Goal: Information Seeking & Learning: Learn about a topic

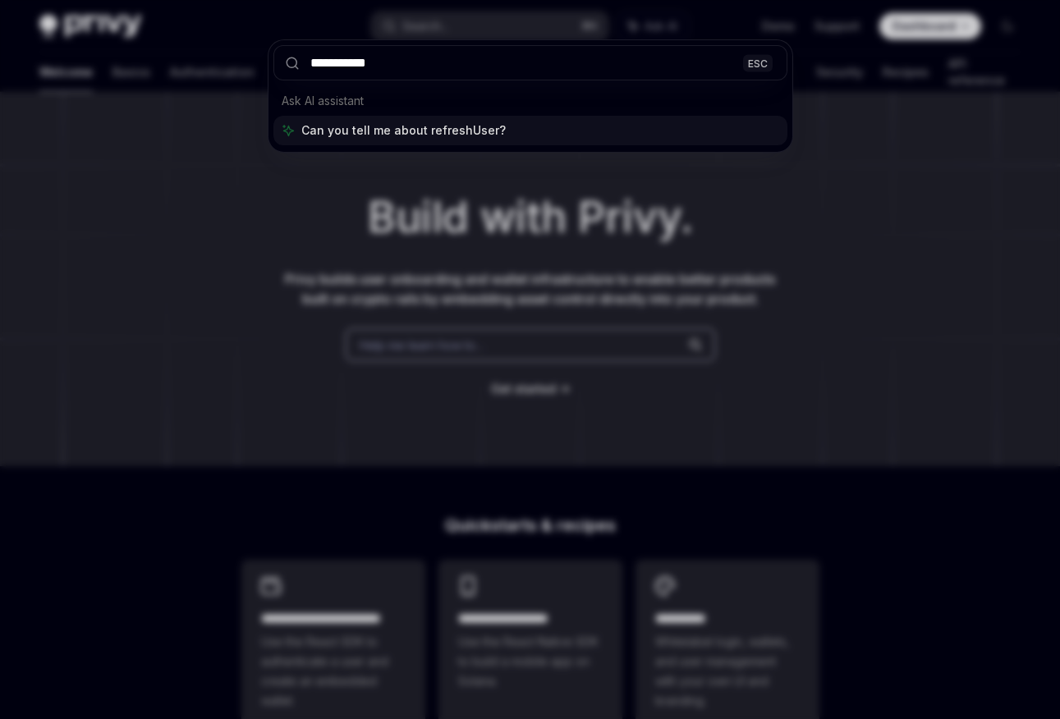
type input "**********"
type textarea "*"
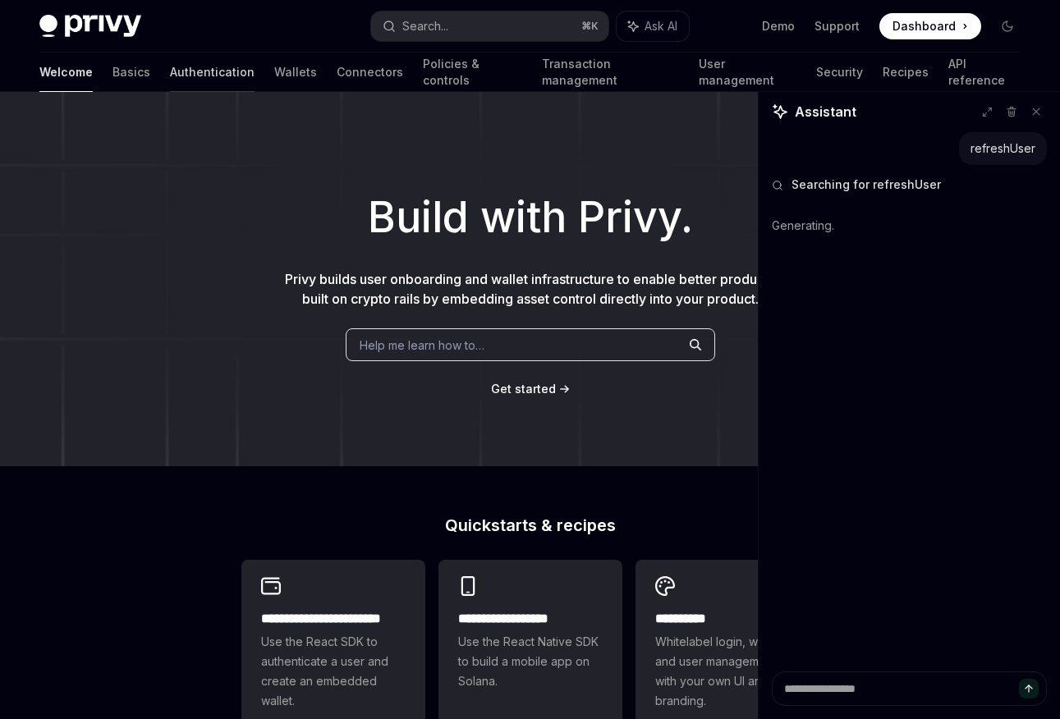
click at [170, 71] on link "Authentication" at bounding box center [212, 72] width 85 height 39
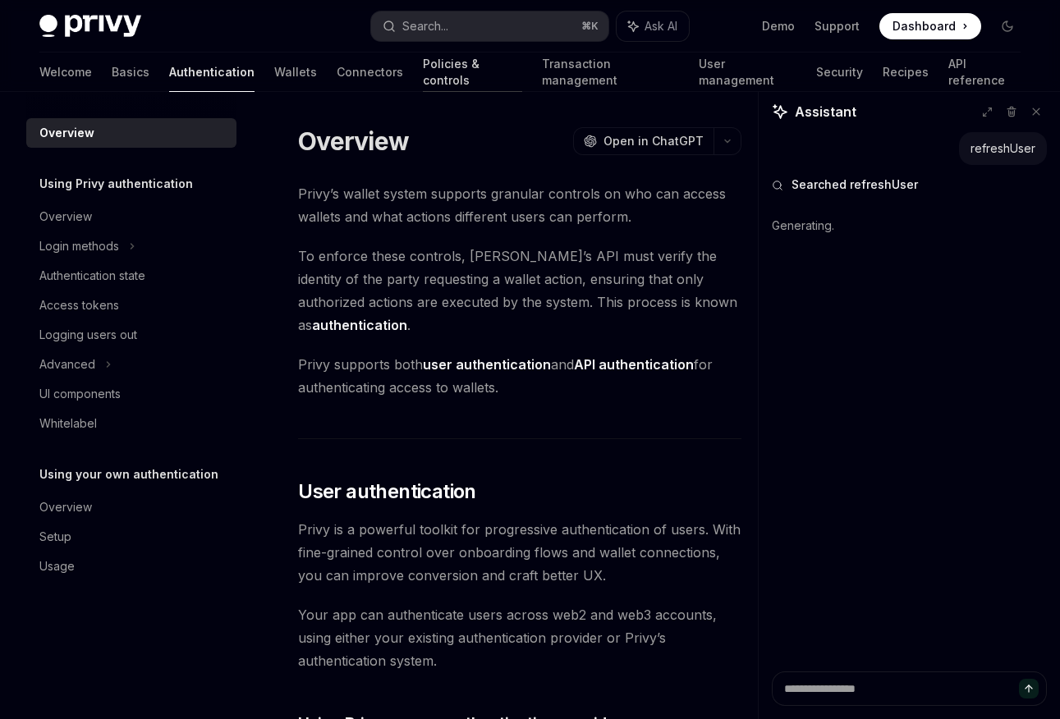
click at [423, 75] on link "Policies & controls" at bounding box center [472, 72] width 99 height 39
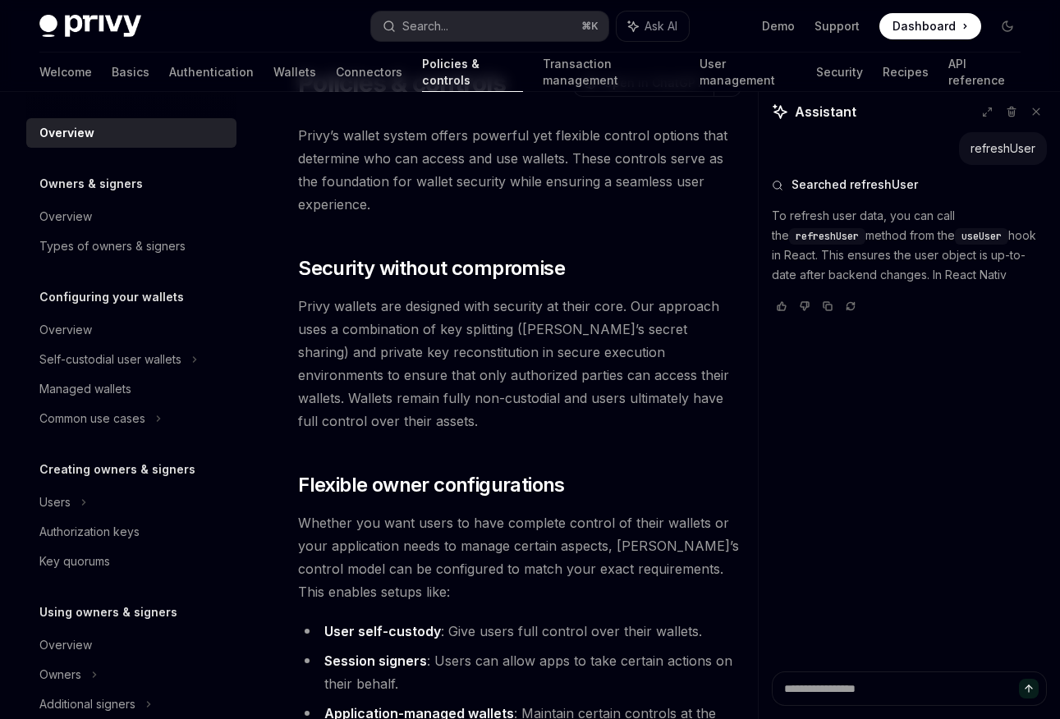
click at [245, 71] on div "Welcome Basics Authentication Wallets Connectors Policies & controls Transactio…" at bounding box center [529, 72] width 981 height 39
click at [336, 71] on link "Connectors" at bounding box center [369, 72] width 66 height 39
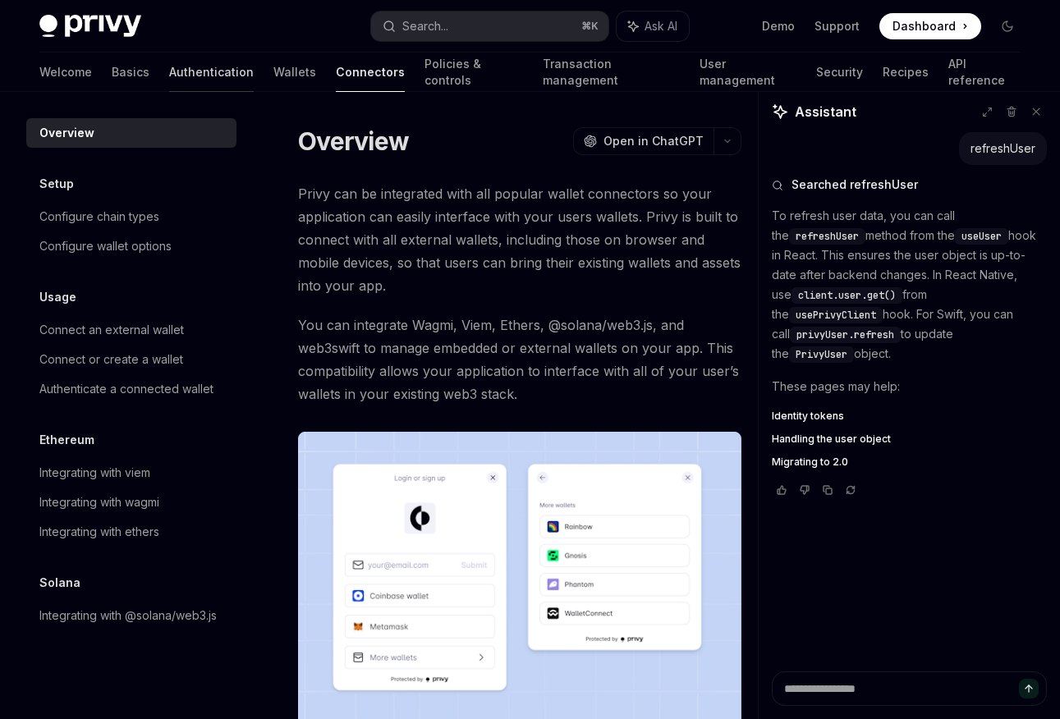
click at [169, 69] on link "Authentication" at bounding box center [211, 72] width 85 height 39
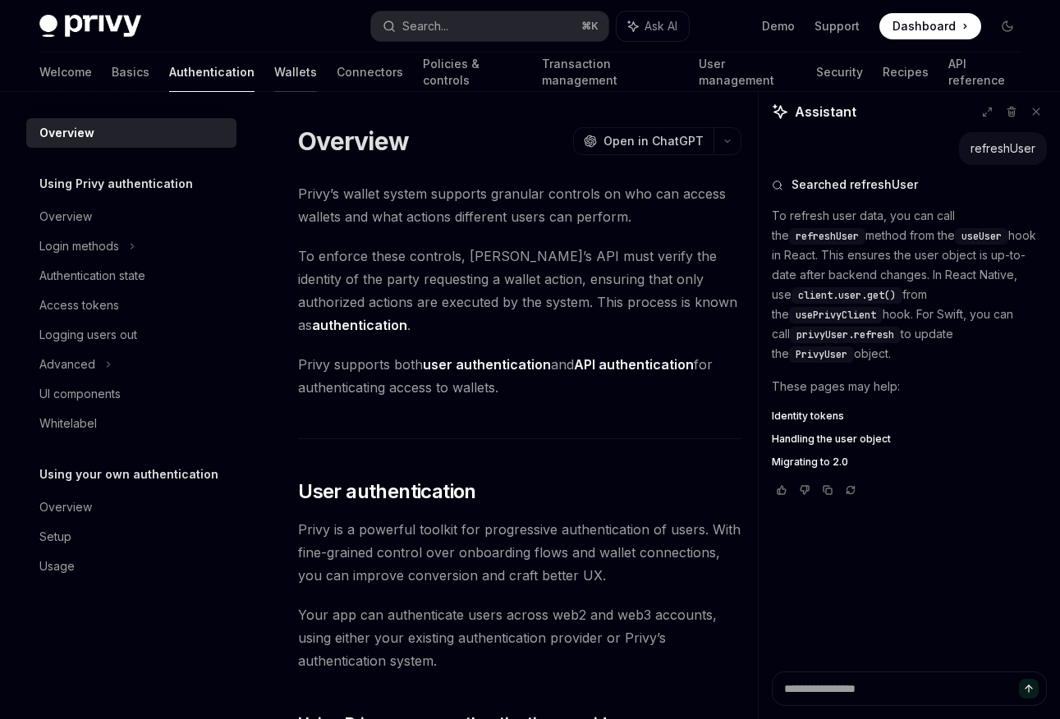
click at [274, 76] on link "Wallets" at bounding box center [295, 72] width 43 height 39
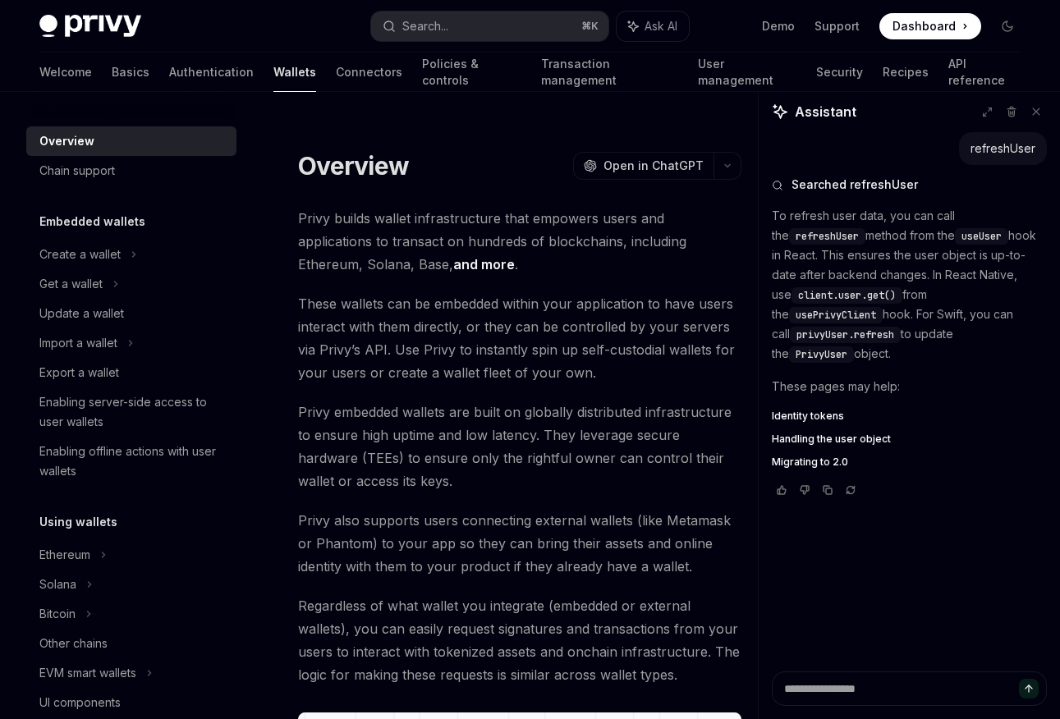
click at [377, 45] on div "Privy Docs home page Search... ⌘ K Ask AI Demo Support Dashboard Dashboard Sear…" at bounding box center [529, 26] width 981 height 53
click at [422, 56] on link "Policies & controls" at bounding box center [471, 72] width 99 height 39
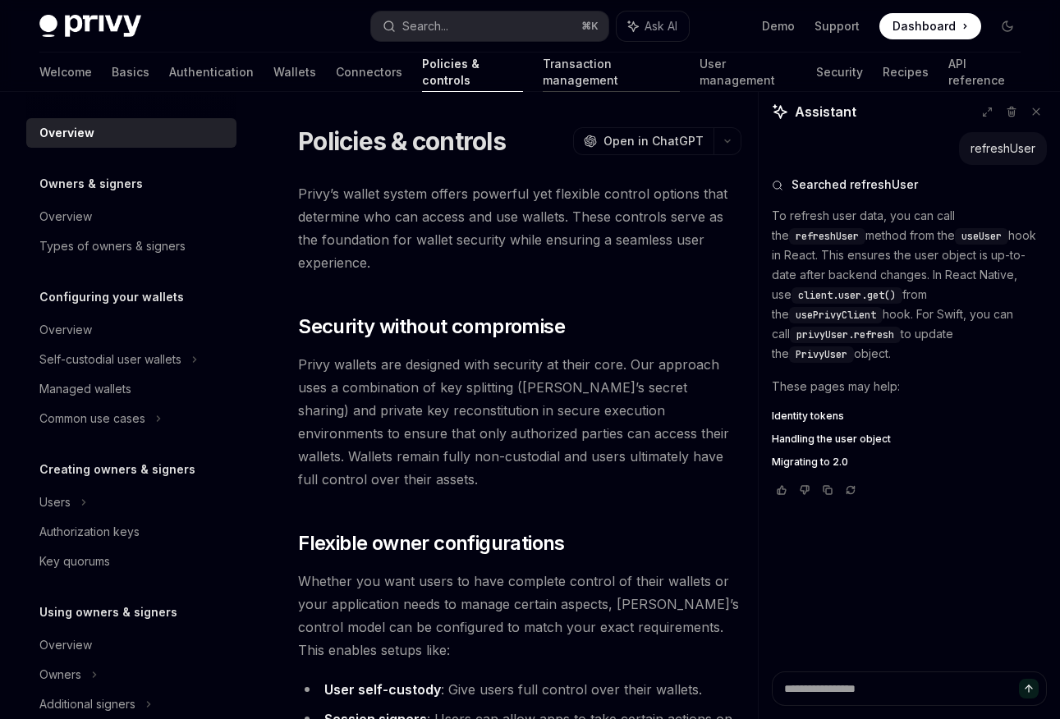
click at [543, 62] on link "Transaction management" at bounding box center [611, 72] width 137 height 39
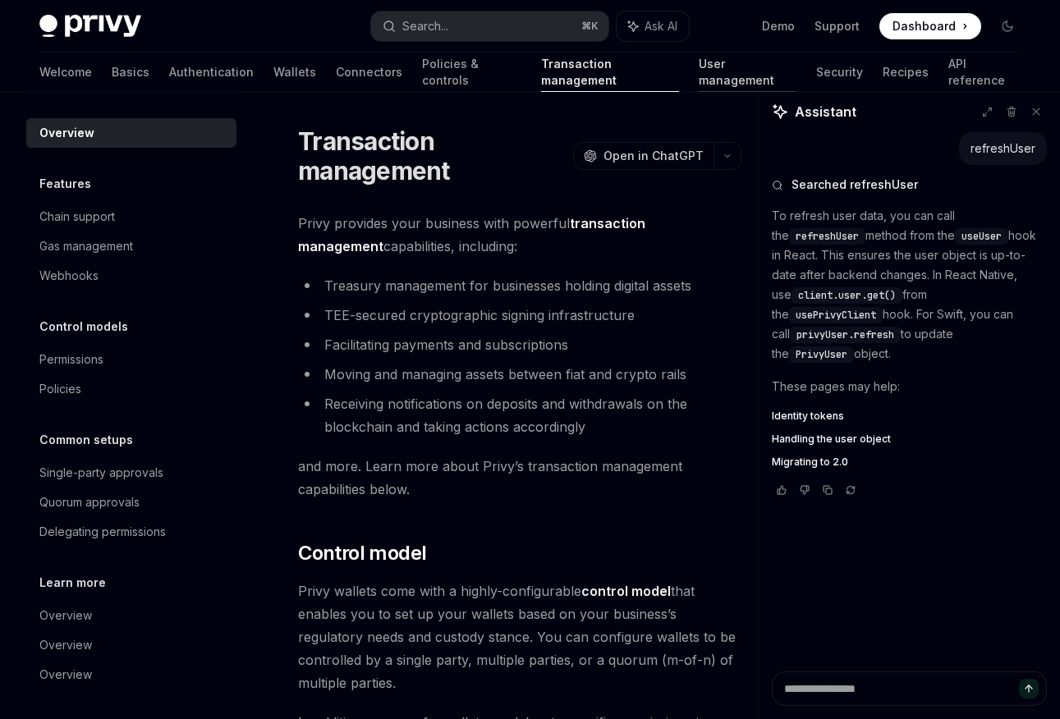
click at [699, 66] on link "User management" at bounding box center [748, 72] width 98 height 39
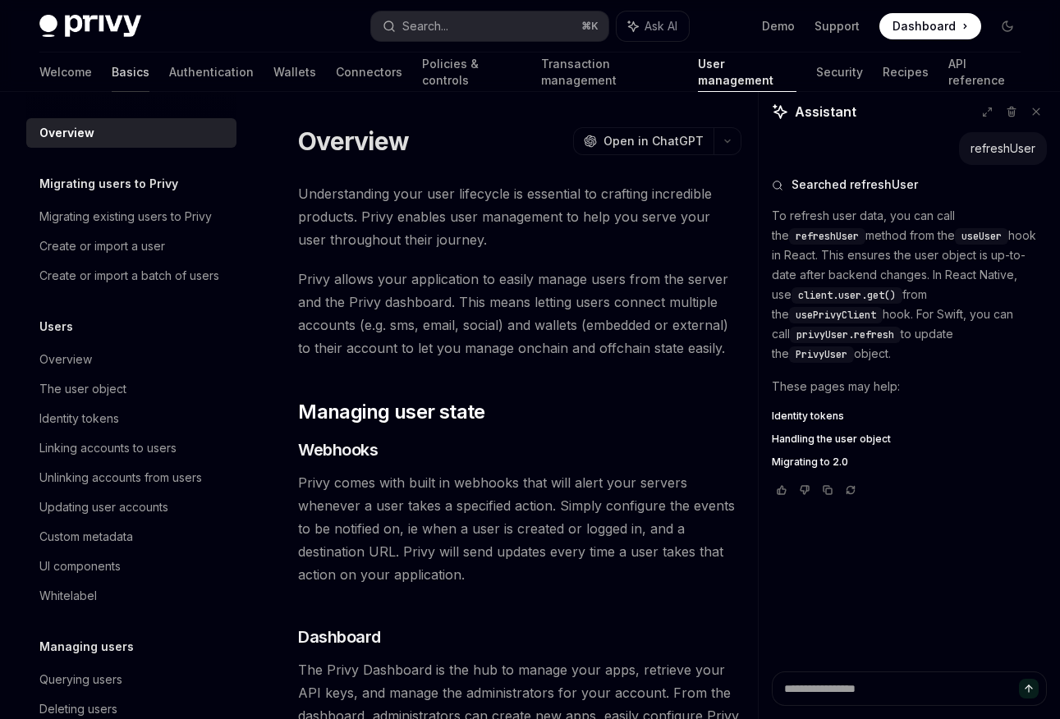
click at [112, 70] on link "Basics" at bounding box center [131, 72] width 38 height 39
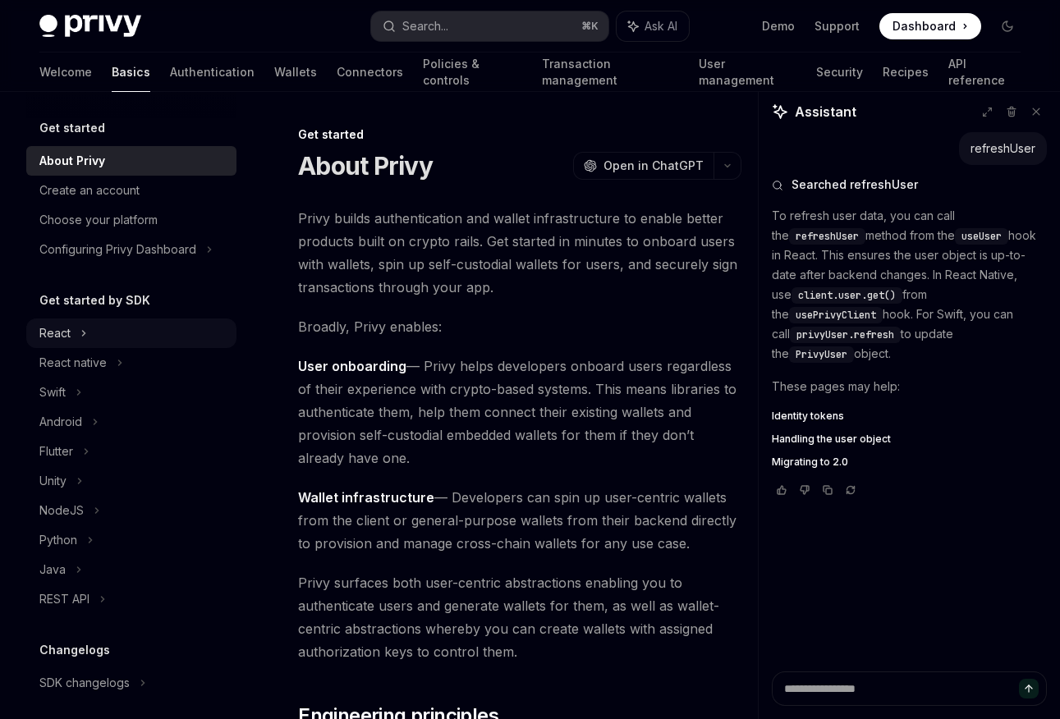
scroll to position [154, 0]
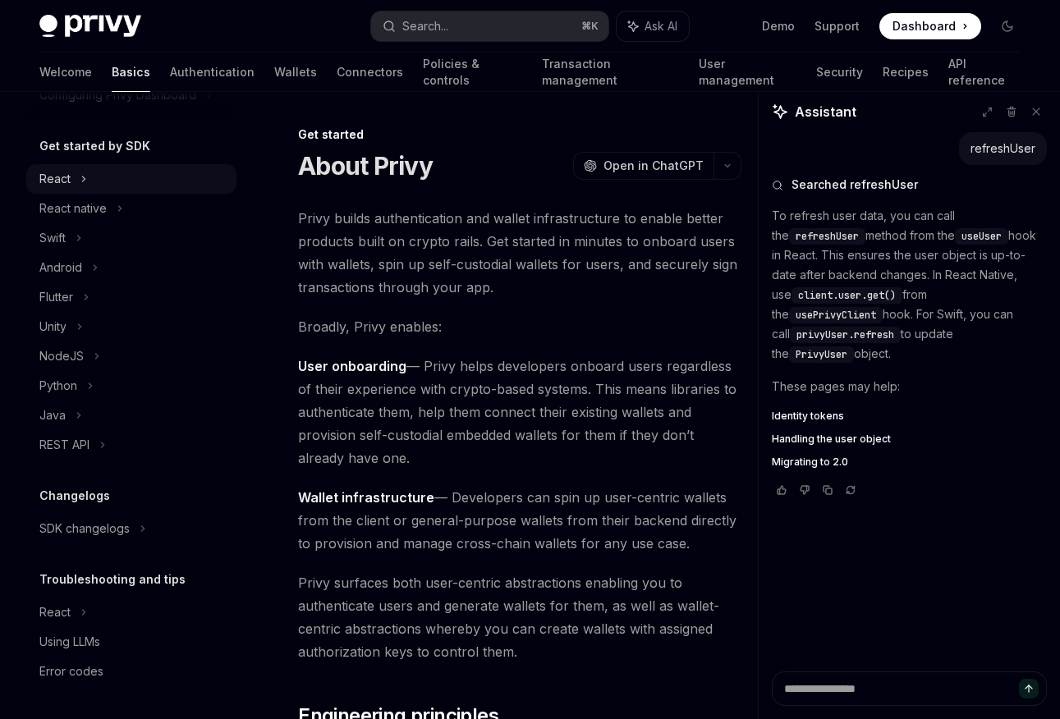
click at [63, 181] on div "React" at bounding box center [54, 179] width 31 height 20
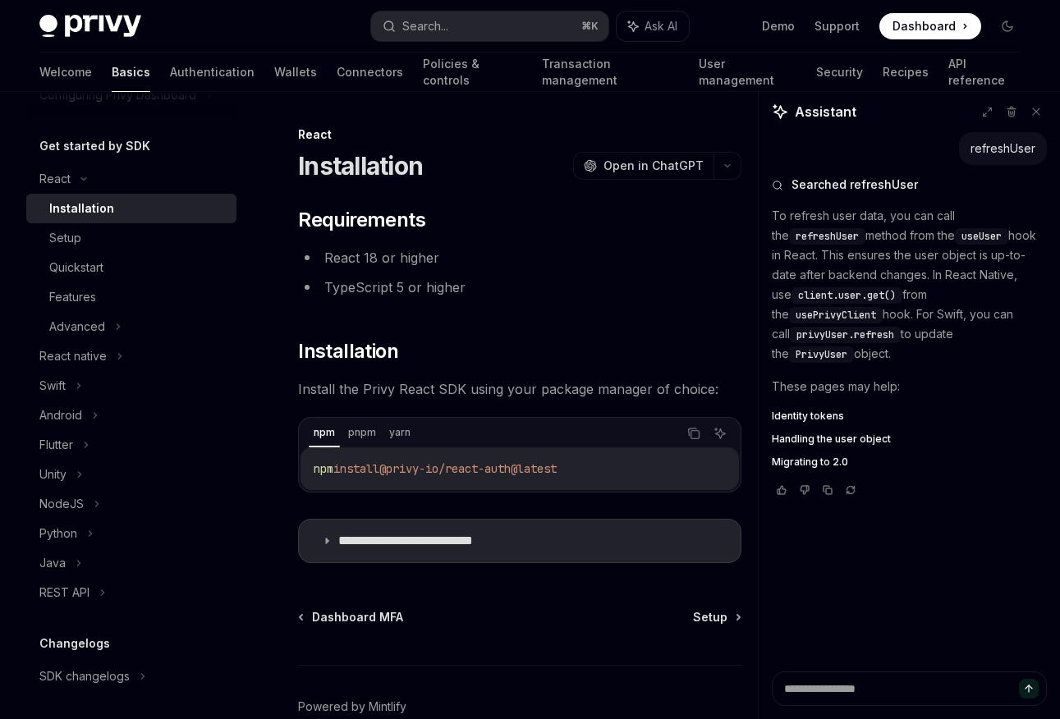
scroll to position [88, 0]
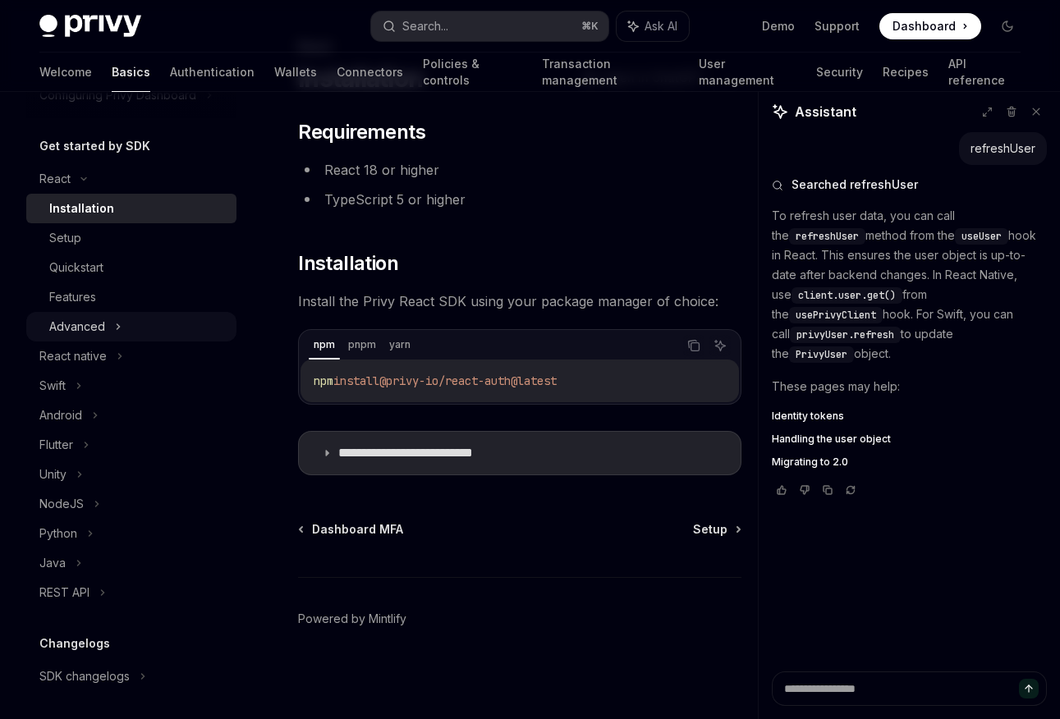
click at [115, 325] on icon at bounding box center [118, 327] width 7 height 20
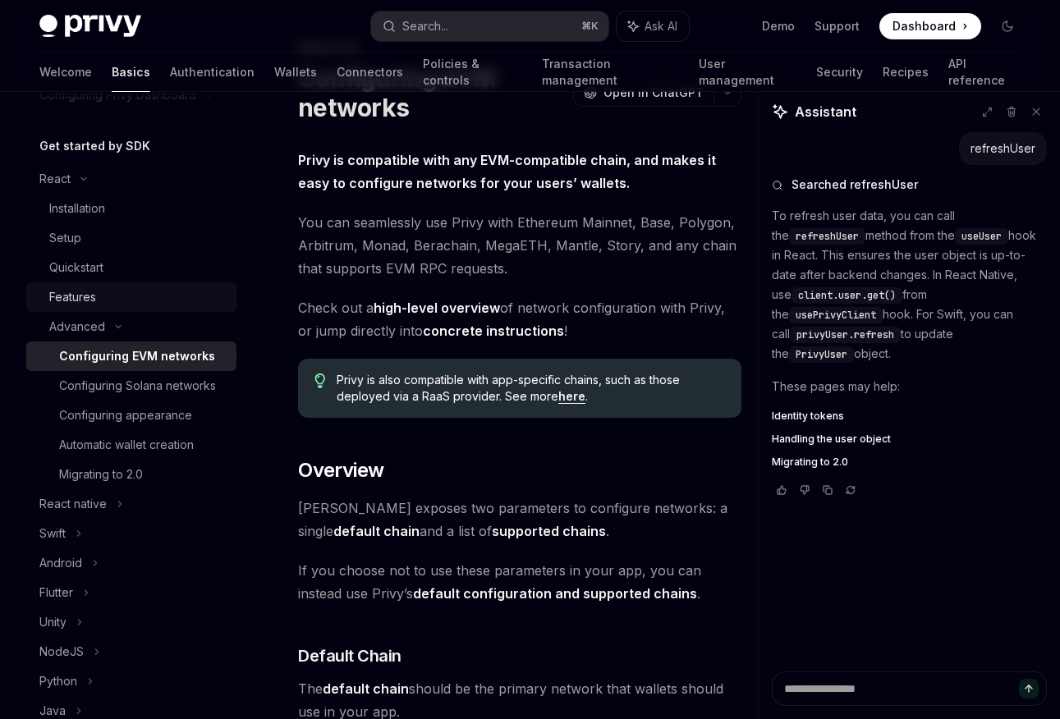
click at [116, 303] on div "Features" at bounding box center [137, 297] width 177 height 20
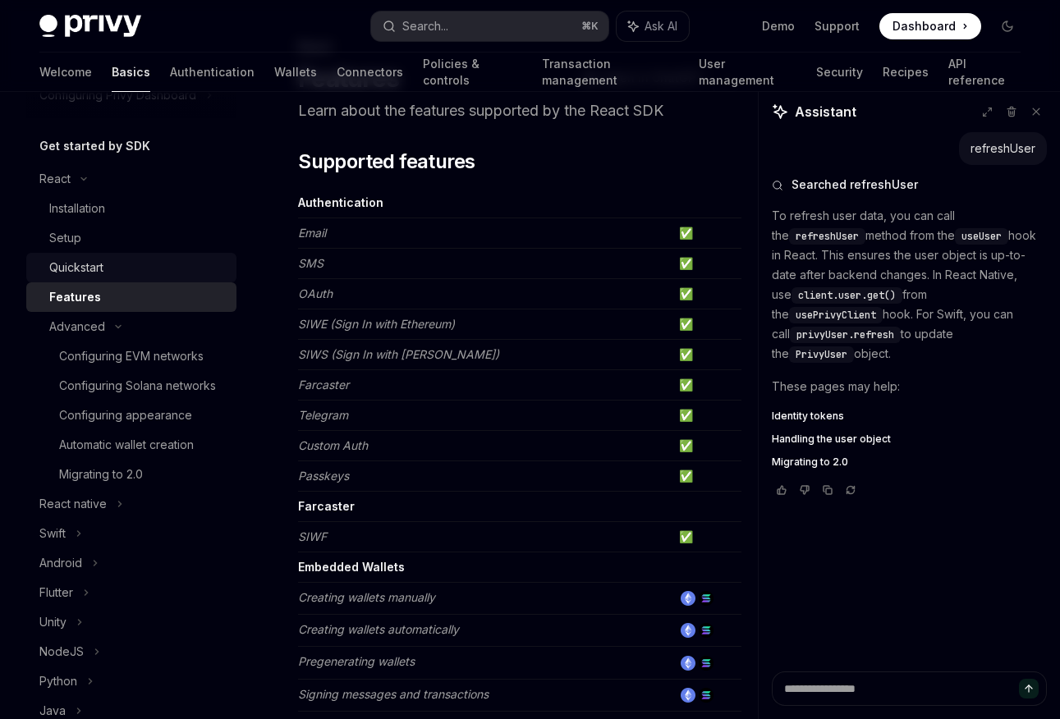
click at [120, 272] on div "Quickstart" at bounding box center [137, 268] width 177 height 20
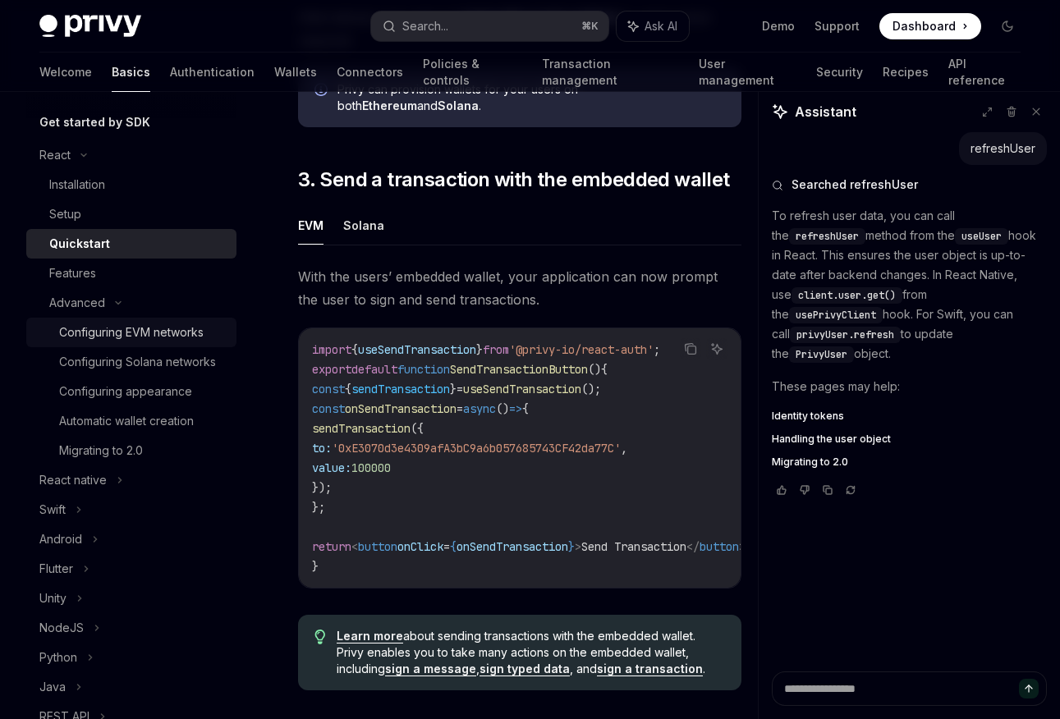
scroll to position [170, 0]
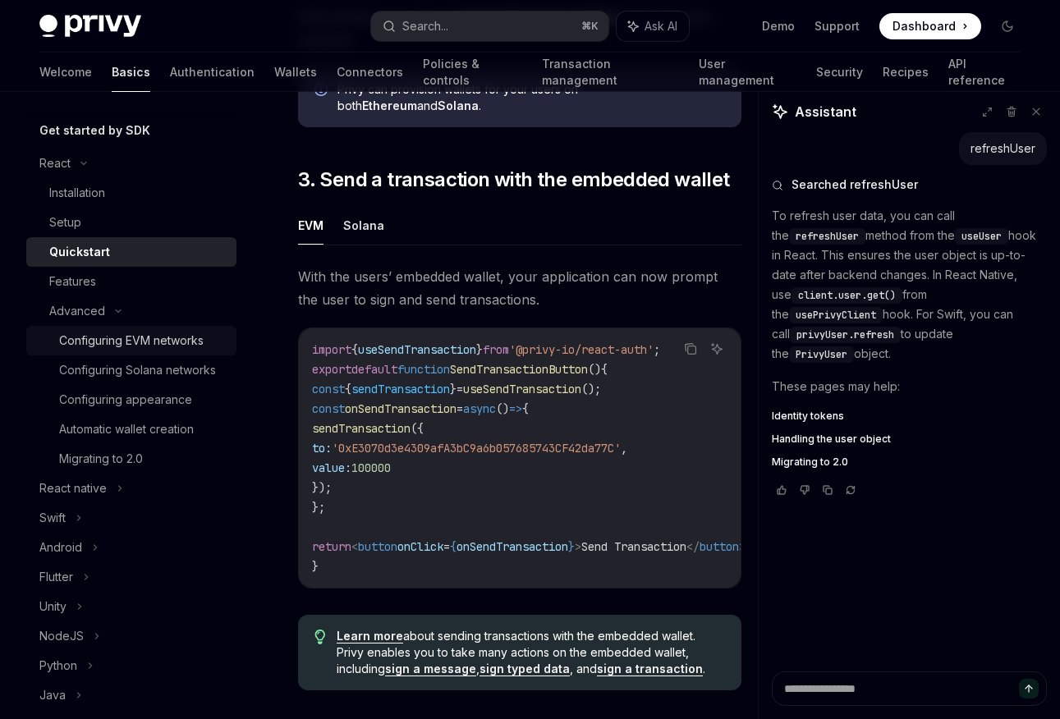
click at [125, 332] on div "Configuring EVM networks" at bounding box center [131, 341] width 144 height 20
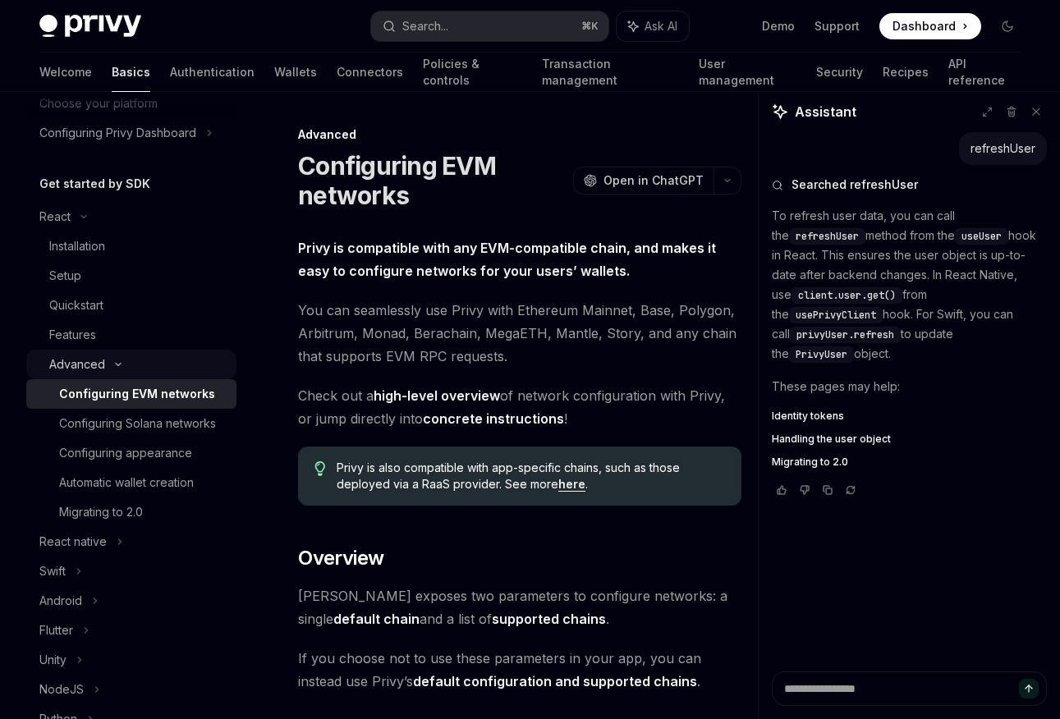
scroll to position [96, 0]
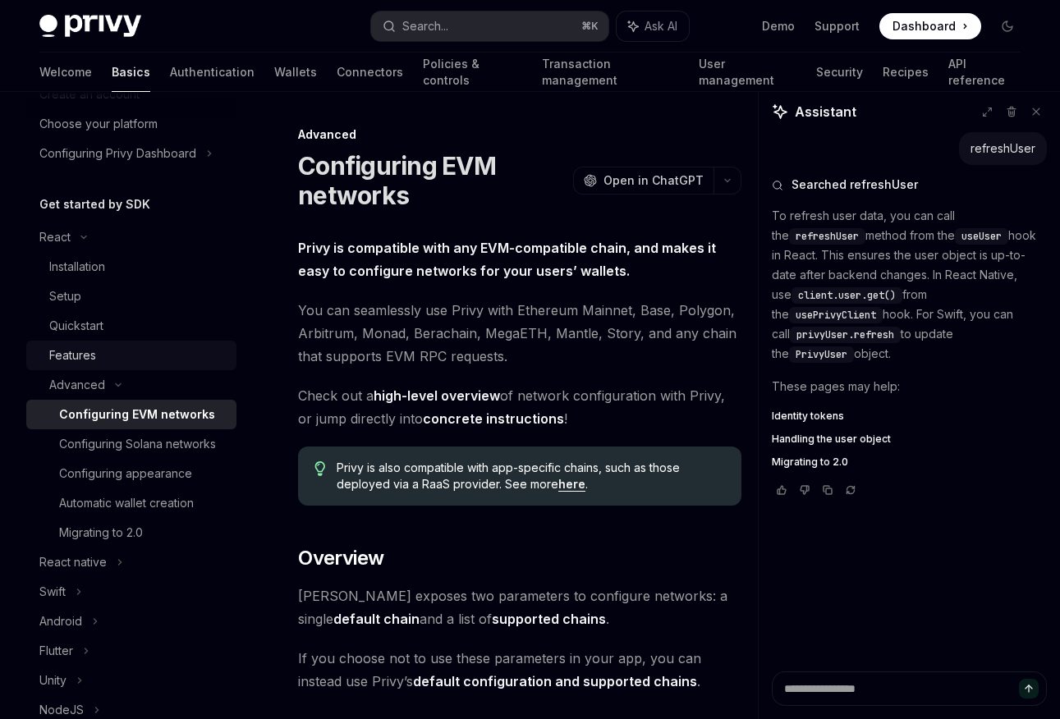
click at [115, 360] on div "Features" at bounding box center [137, 356] width 177 height 20
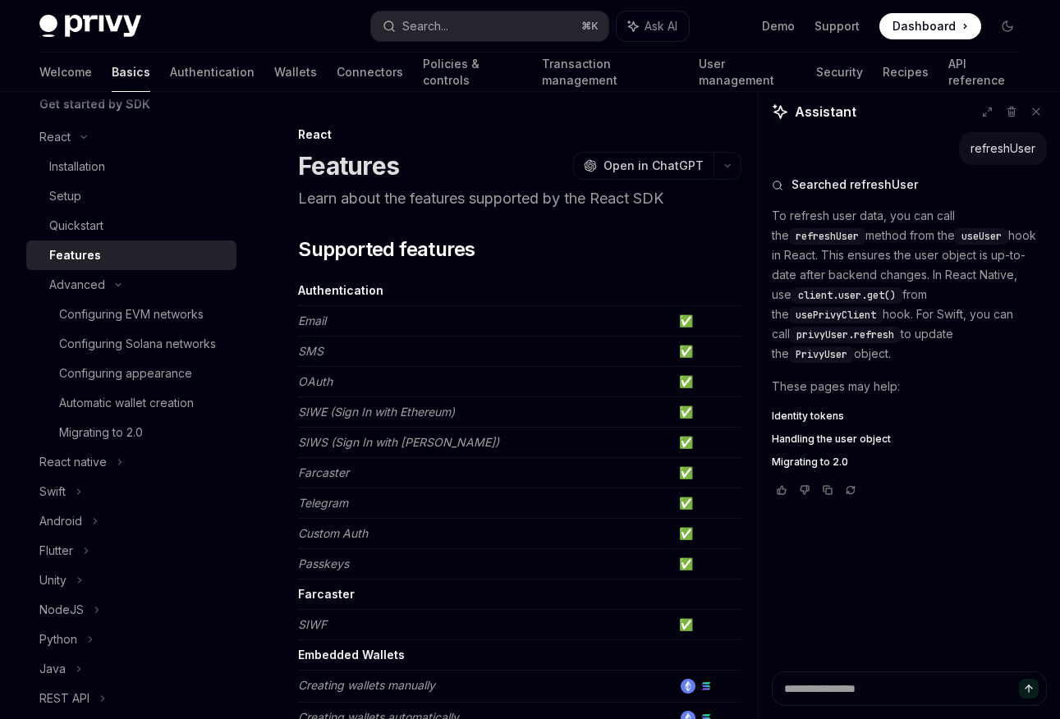
scroll to position [450, 0]
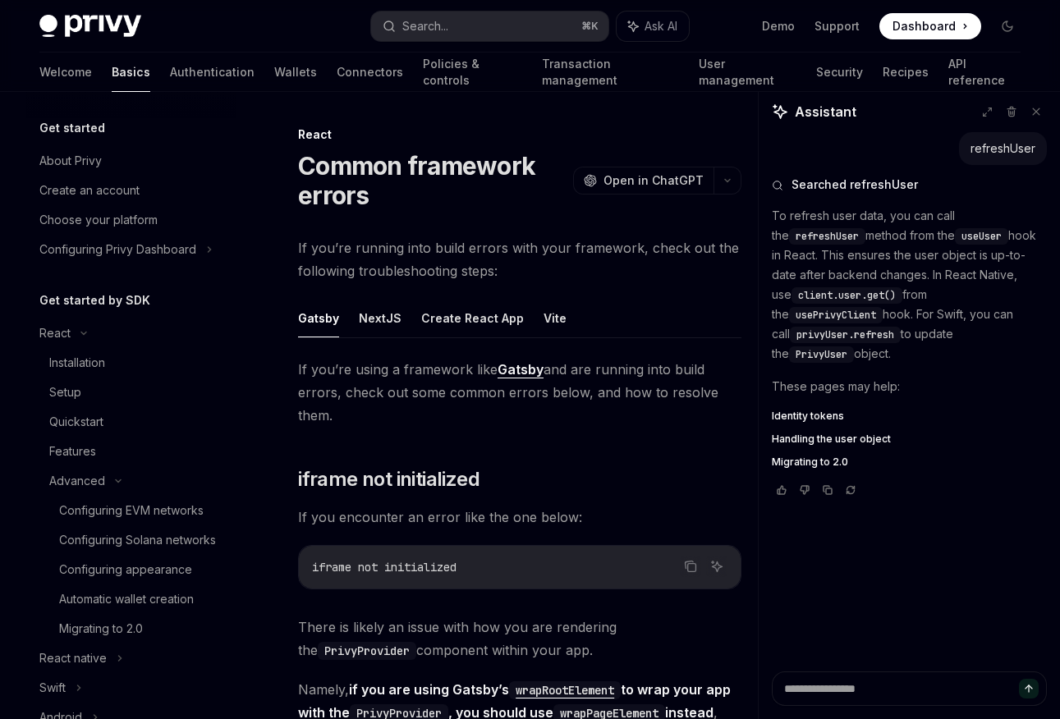
click at [809, 410] on span "Identity tokens" at bounding box center [808, 416] width 72 height 13
type textarea "*"
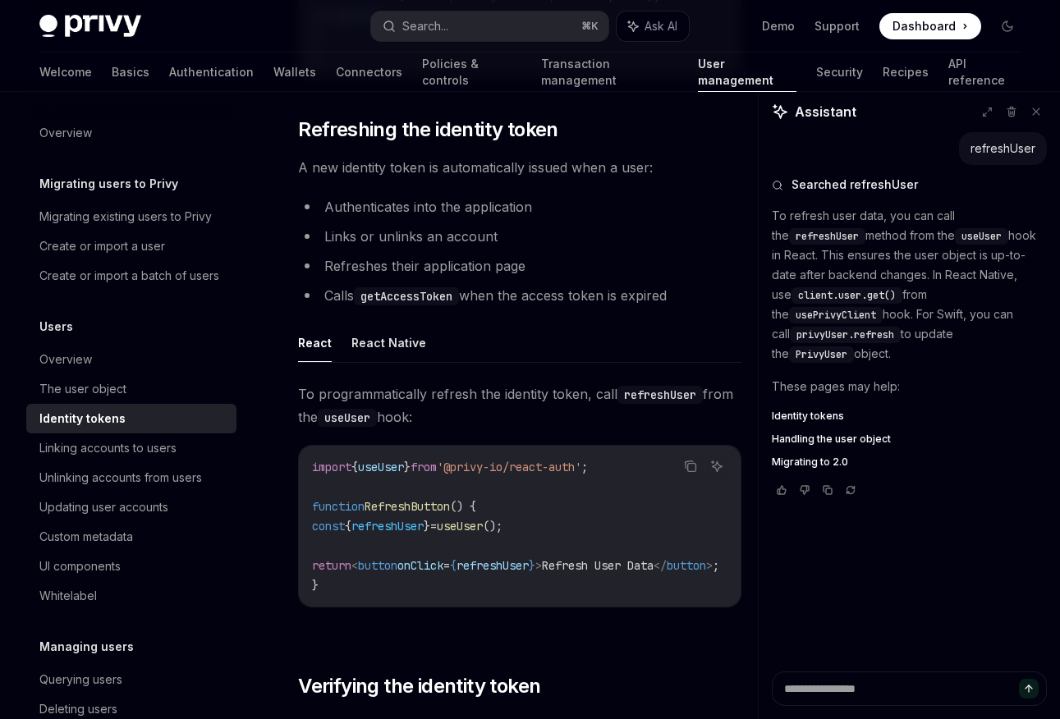
scroll to position [3930, 0]
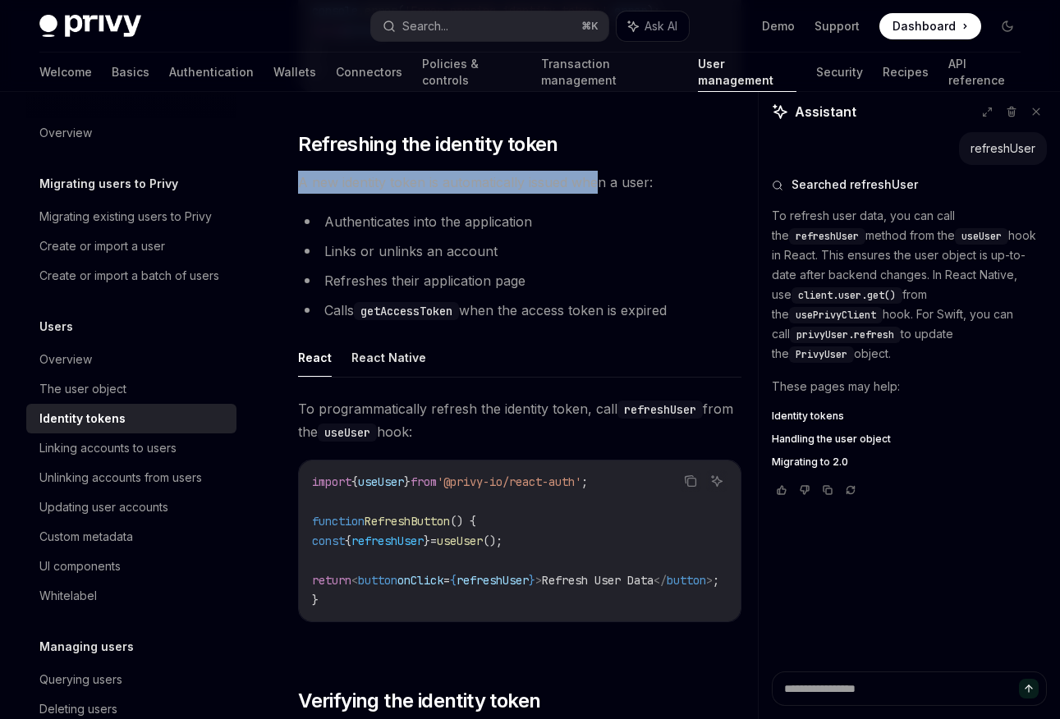
drag, startPoint x: 298, startPoint y: 198, endPoint x: 590, endPoint y: 196, distance: 292.3
click at [594, 194] on span "A new identity token is automatically issued when a user:" at bounding box center [519, 182] width 443 height 23
click at [462, 263] on li "Links or unlinks an account" at bounding box center [519, 251] width 443 height 23
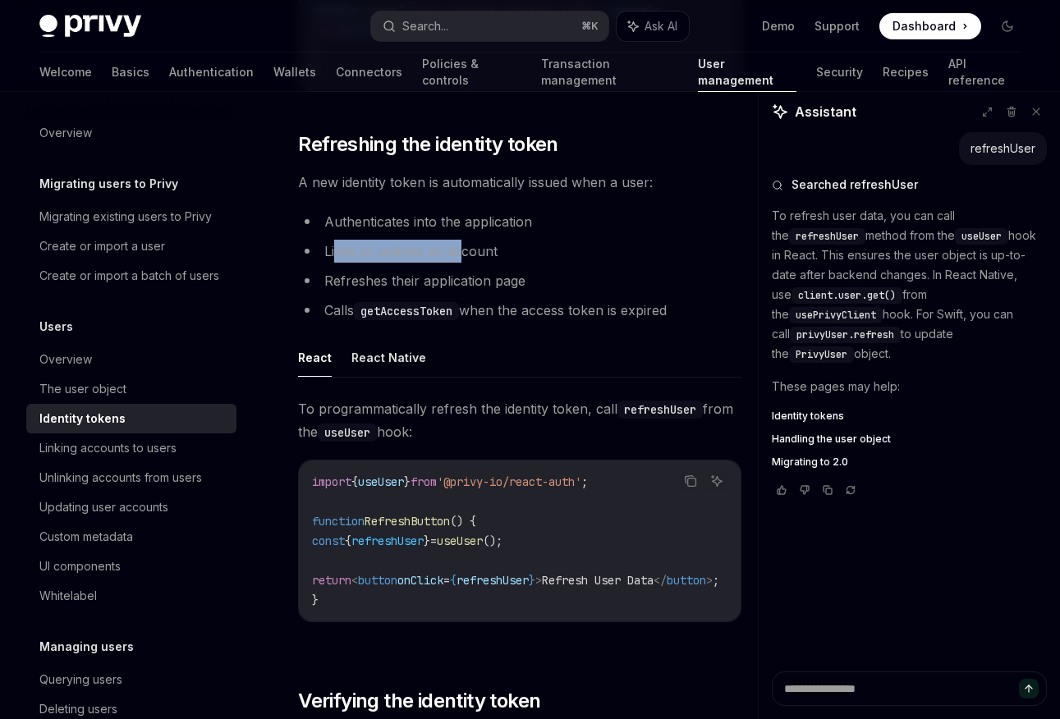
drag, startPoint x: 336, startPoint y: 273, endPoint x: 463, endPoint y: 273, distance: 127.2
click at [464, 263] on li "Links or unlinks an account" at bounding box center [519, 251] width 443 height 23
click at [463, 263] on li "Links or unlinks an account" at bounding box center [519, 251] width 443 height 23
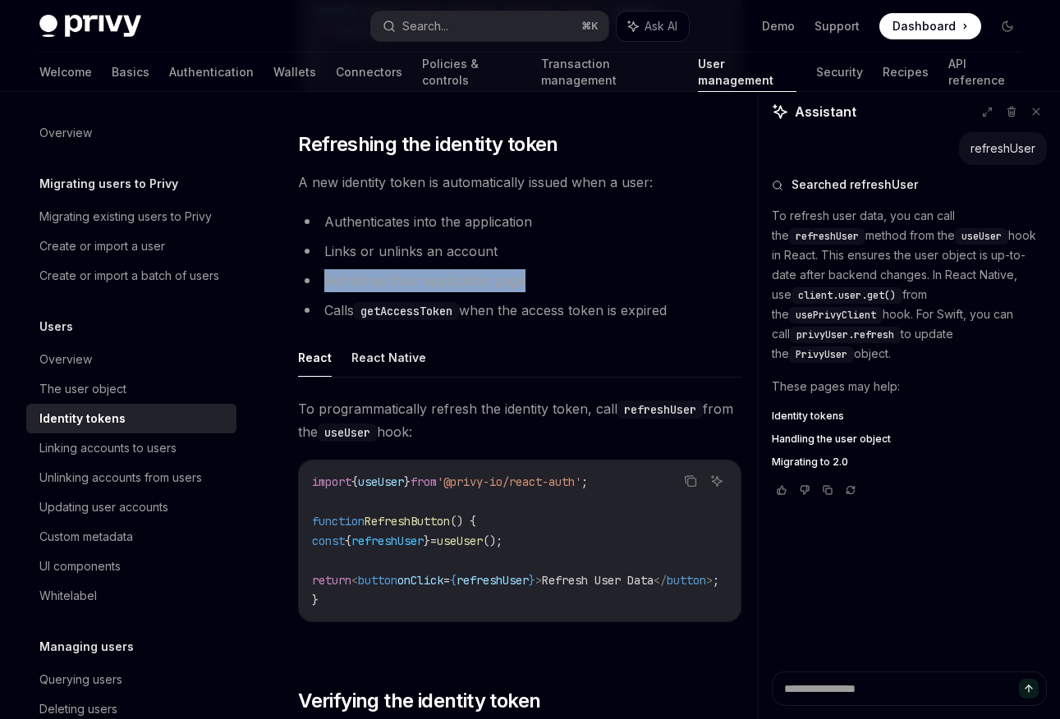
drag, startPoint x: 315, startPoint y: 290, endPoint x: 617, endPoint y: 287, distance: 301.3
click at [621, 287] on li "Refreshes their application page" at bounding box center [519, 280] width 443 height 23
click at [617, 287] on li "Refreshes their application page" at bounding box center [519, 280] width 443 height 23
click at [420, 320] on code "getAccessToken" at bounding box center [406, 311] width 105 height 18
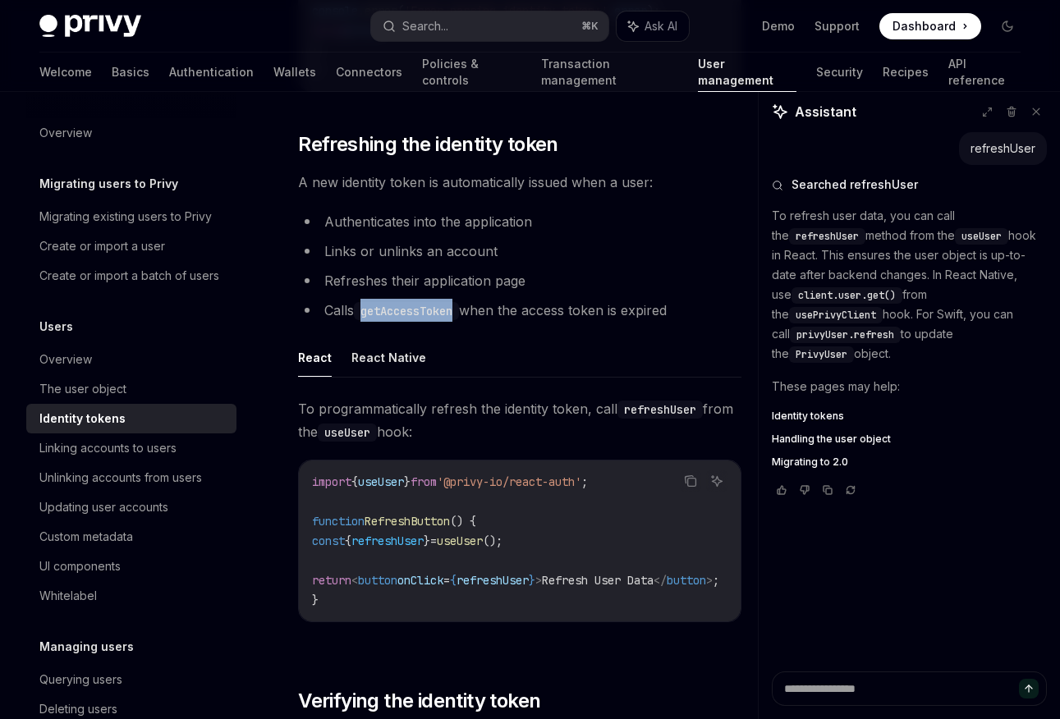
drag, startPoint x: 707, startPoint y: 328, endPoint x: 350, endPoint y: 322, distance: 357.2
click at [350, 322] on li "Calls getAccessToken when the access token is expired" at bounding box center [519, 310] width 443 height 23
click at [376, 320] on code "getAccessToken" at bounding box center [406, 311] width 105 height 18
click at [422, 431] on span "To programmatically refresh the identity token, call refreshUser from the useUs…" at bounding box center [519, 420] width 443 height 46
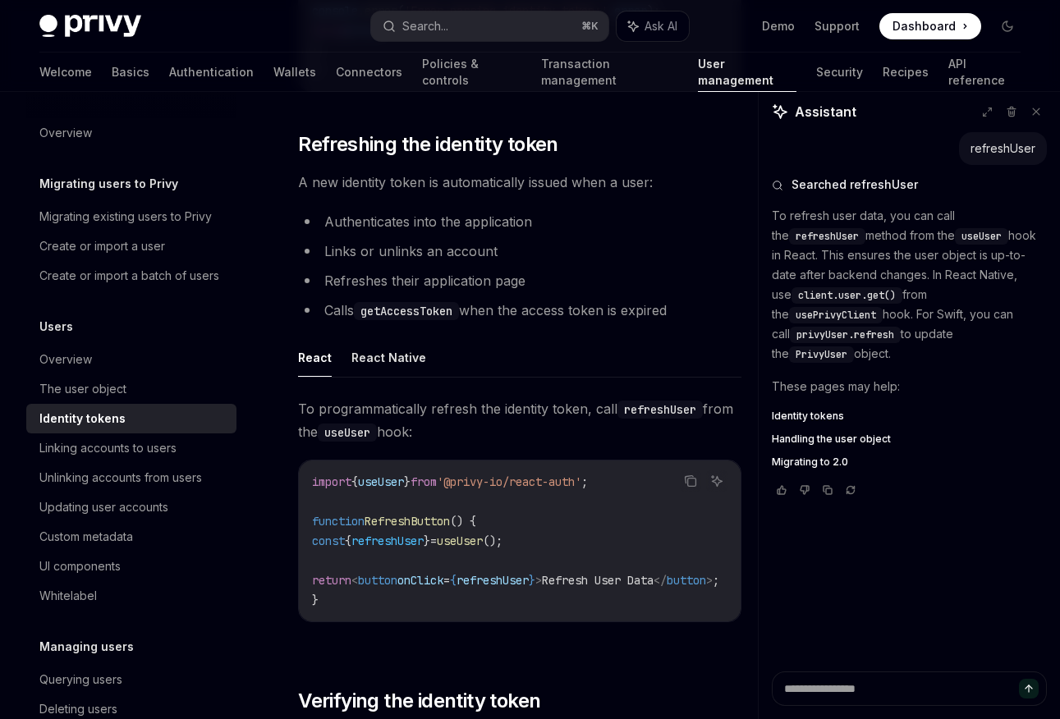
click at [422, 431] on span "To programmatically refresh the identity token, call refreshUser from the useUs…" at bounding box center [519, 420] width 443 height 46
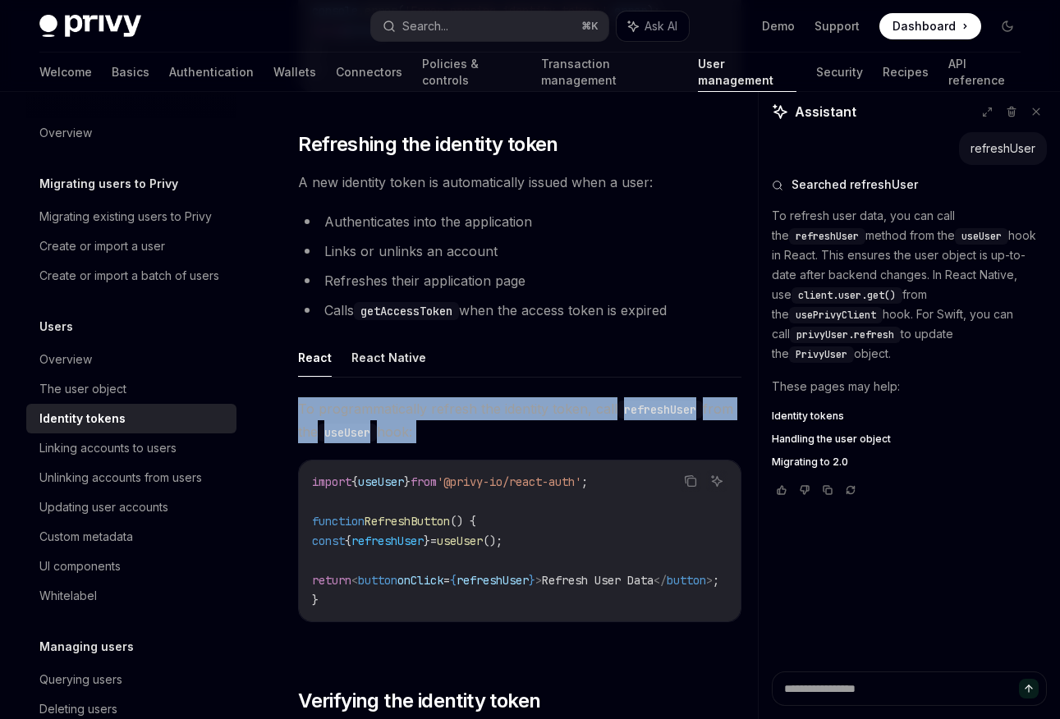
click at [422, 431] on span "To programmatically refresh the identity token, call refreshUser from the useUs…" at bounding box center [519, 420] width 443 height 46
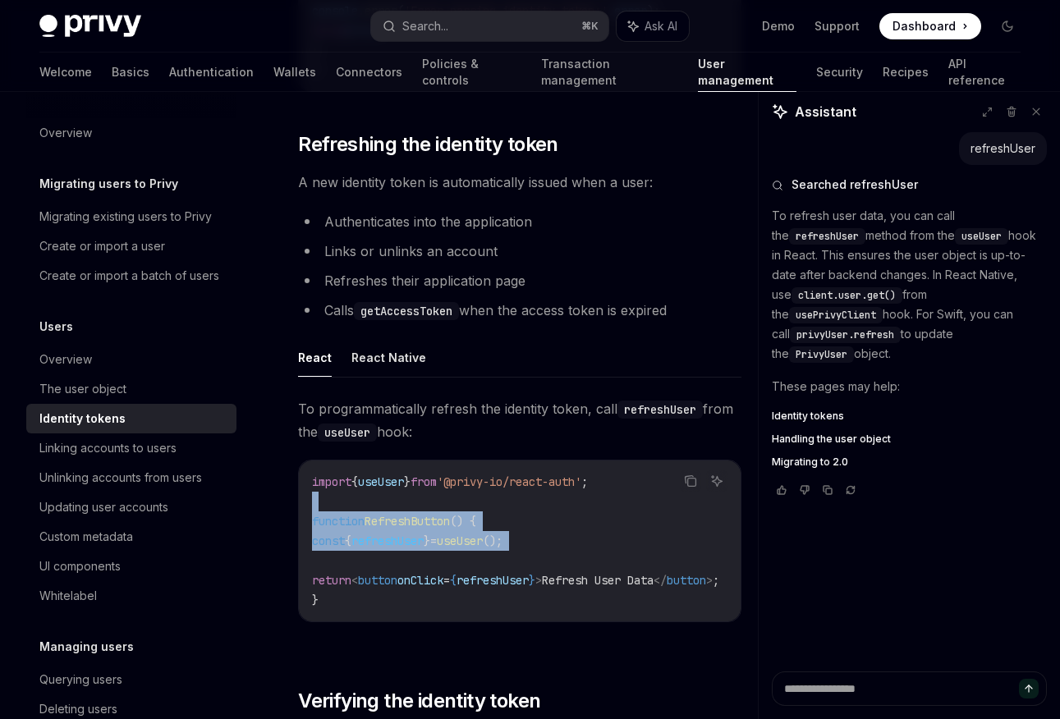
drag, startPoint x: 605, startPoint y: 578, endPoint x: 407, endPoint y: 572, distance: 197.9
click at [410, 571] on code "import { useUser } from '@privy-io/react-auth' ; function RefreshButton () { co…" at bounding box center [535, 541] width 447 height 138
click at [407, 572] on code "import { useUser } from '@privy-io/react-auth' ; function RefreshButton () { co…" at bounding box center [535, 541] width 447 height 138
drag, startPoint x: 315, startPoint y: 420, endPoint x: 593, endPoint y: 421, distance: 277.5
click at [598, 419] on span "To programmatically refresh the identity token, call refreshUser from the useUs…" at bounding box center [519, 420] width 443 height 46
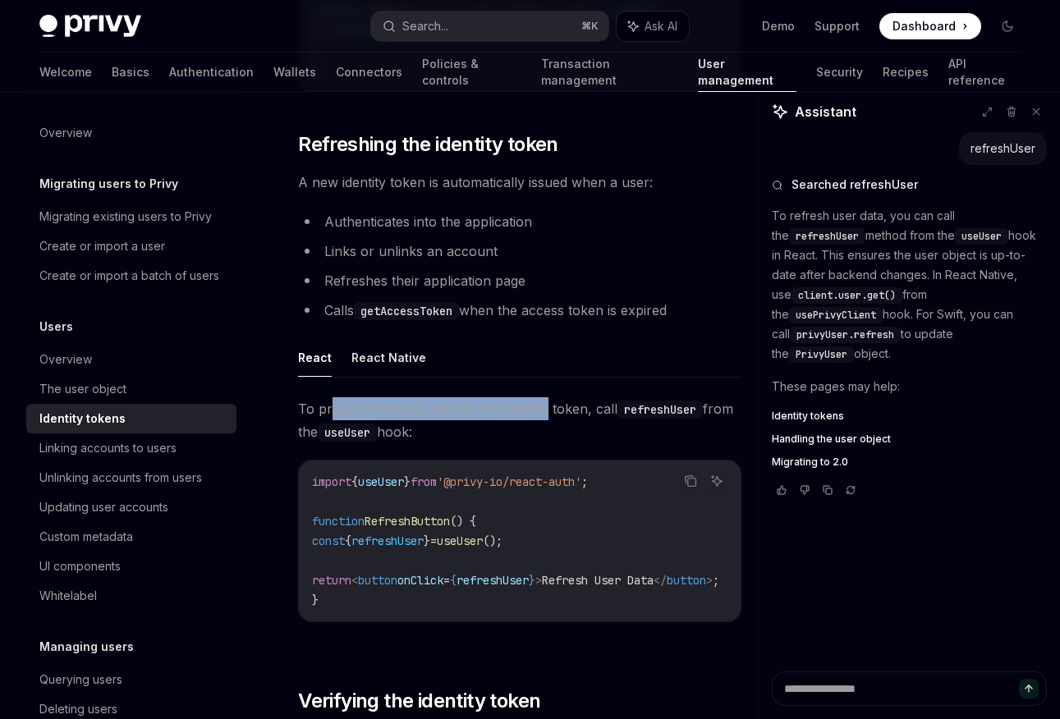
drag, startPoint x: 330, startPoint y: 415, endPoint x: 545, endPoint y: 414, distance: 215.1
click at [546, 414] on span "To programmatically refresh the identity token, call refreshUser from the useUs…" at bounding box center [519, 420] width 443 height 46
click at [545, 414] on span "To programmatically refresh the identity token, call refreshUser from the useUs…" at bounding box center [519, 420] width 443 height 46
click at [615, 421] on span "To programmatically refresh the identity token, call refreshUser from the useUs…" at bounding box center [519, 420] width 443 height 46
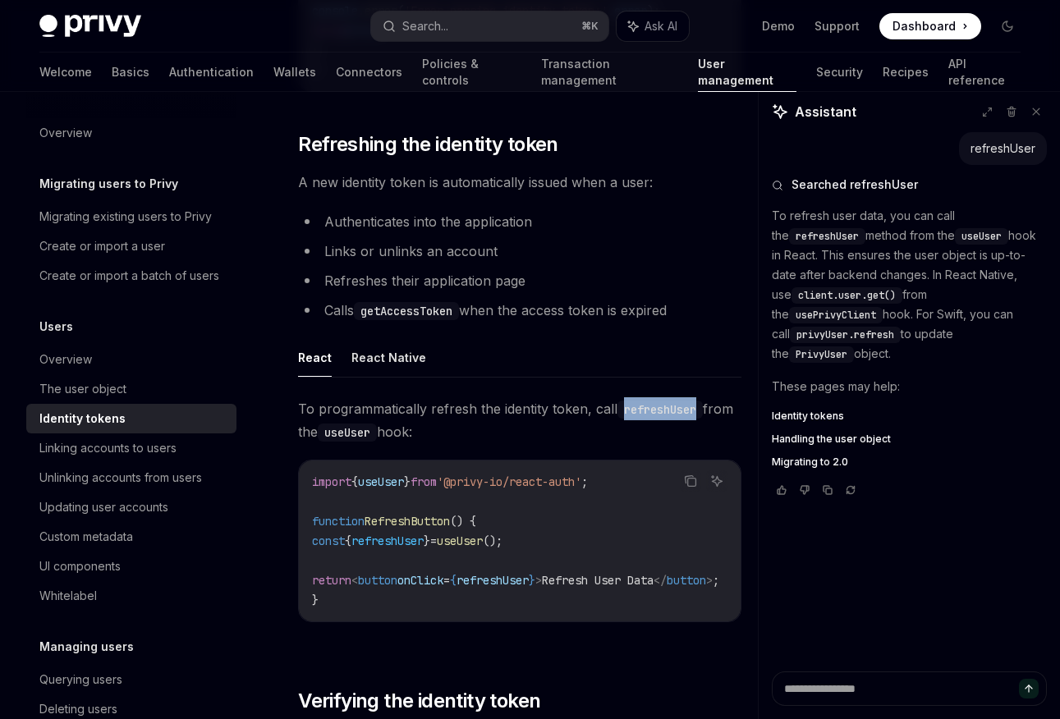
click at [615, 421] on span "To programmatically refresh the identity token, call refreshUser from the useUs…" at bounding box center [519, 420] width 443 height 46
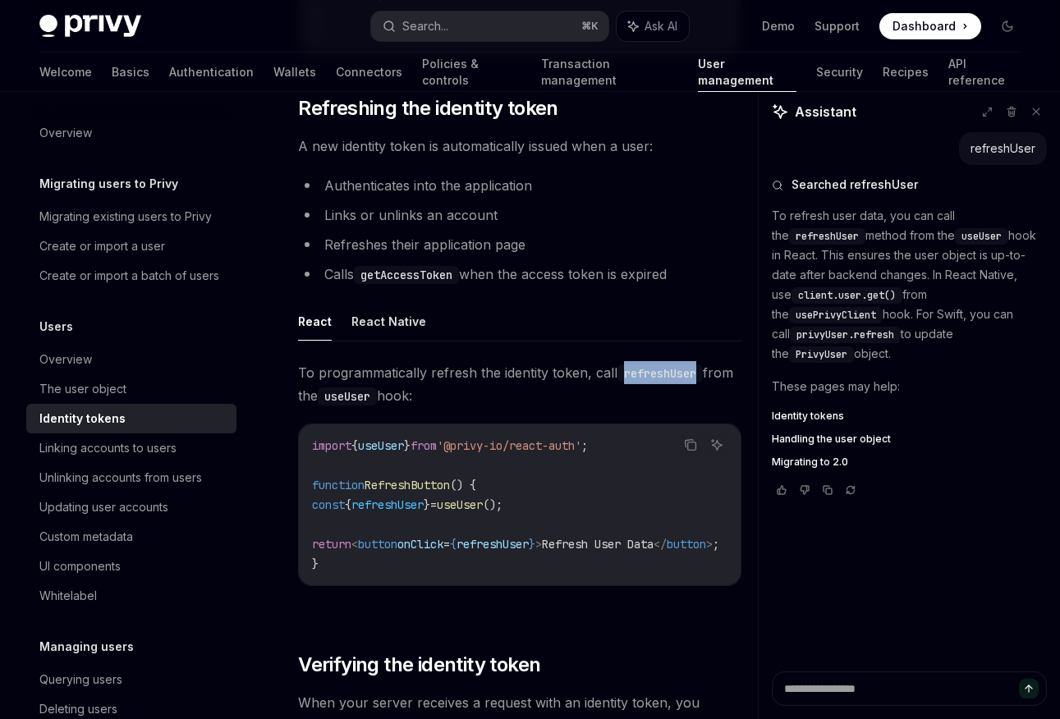
scroll to position [3972, 0]
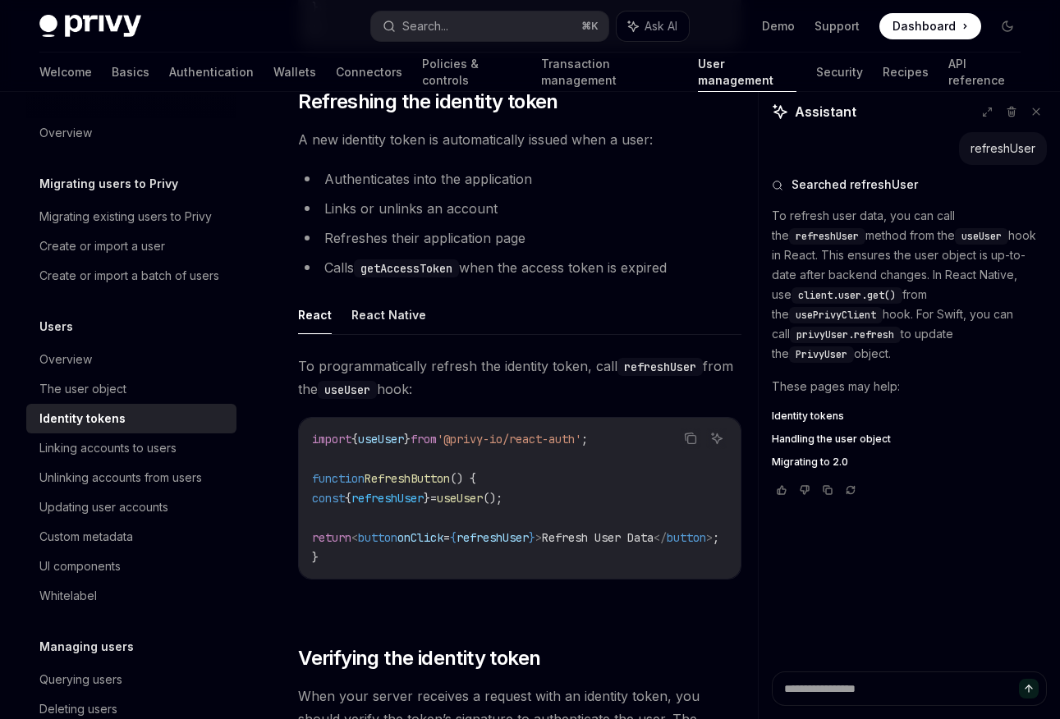
click at [534, 567] on code "import { useUser } from '@privy-io/react-auth' ; function RefreshButton () { co…" at bounding box center [535, 498] width 447 height 138
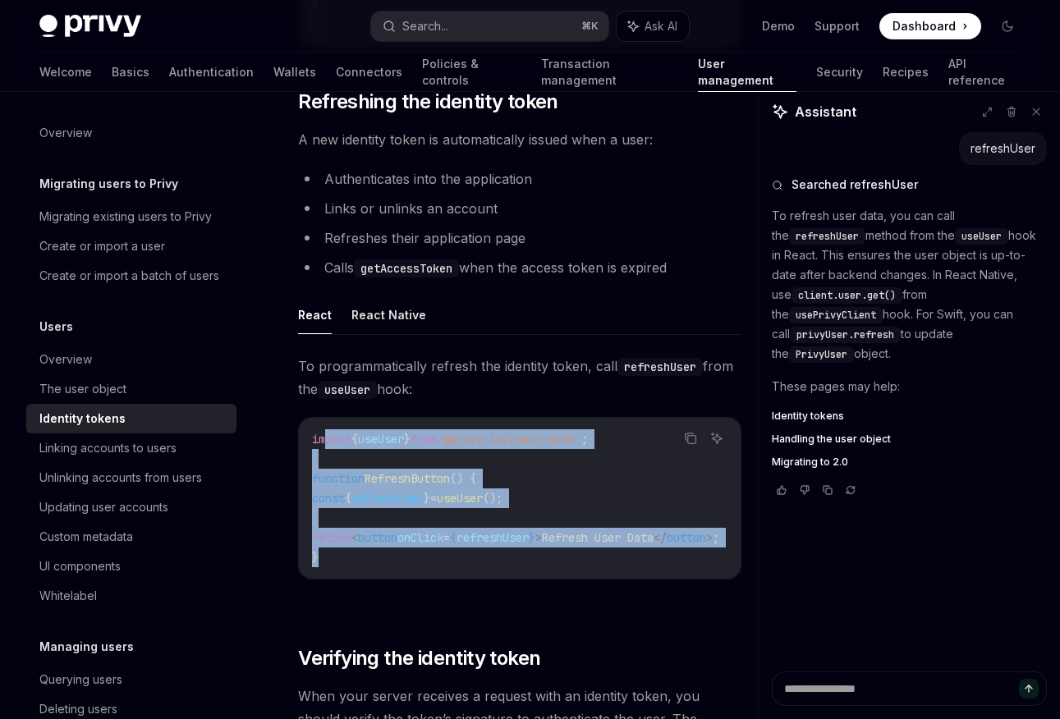
drag, startPoint x: 534, startPoint y: 568, endPoint x: 325, endPoint y: 450, distance: 240.4
click at [325, 450] on code "import { useUser } from '@privy-io/react-auth' ; function RefreshButton () { co…" at bounding box center [535, 498] width 447 height 138
click at [325, 447] on span "import" at bounding box center [331, 439] width 39 height 15
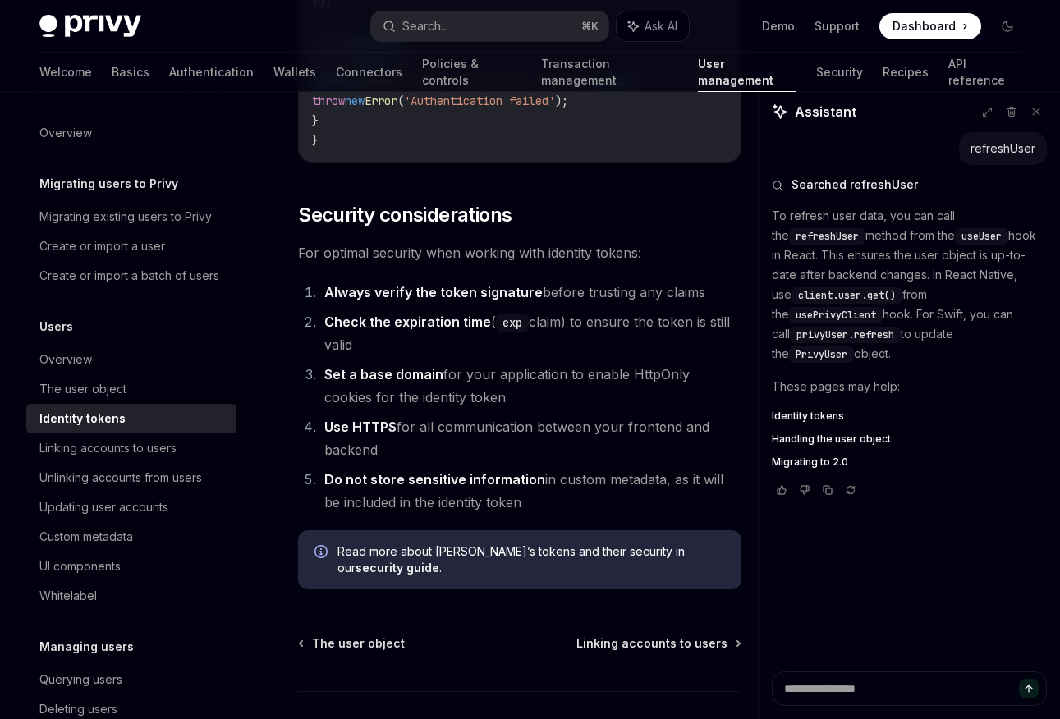
scroll to position [5670, 0]
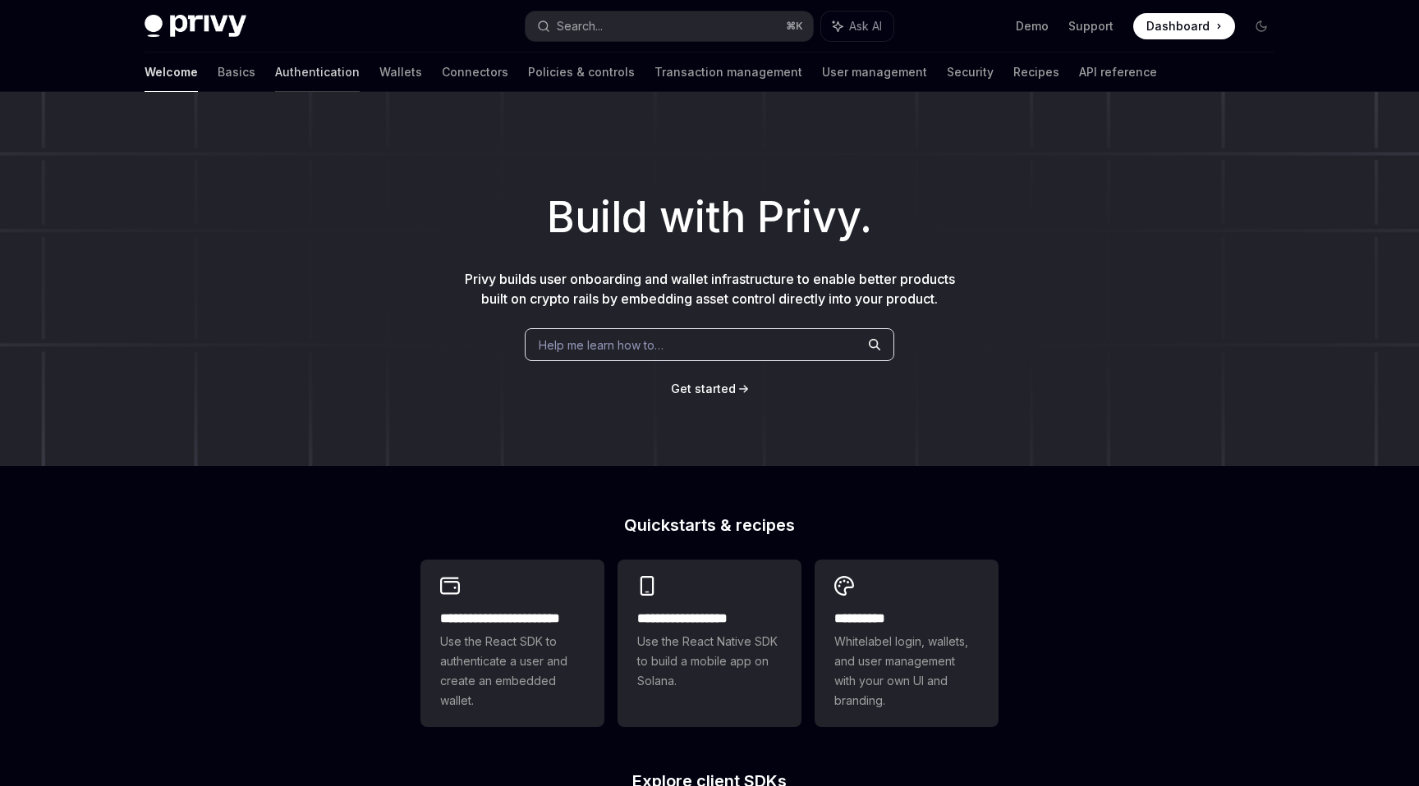
click at [275, 81] on link "Authentication" at bounding box center [317, 72] width 85 height 39
type textarea "*"
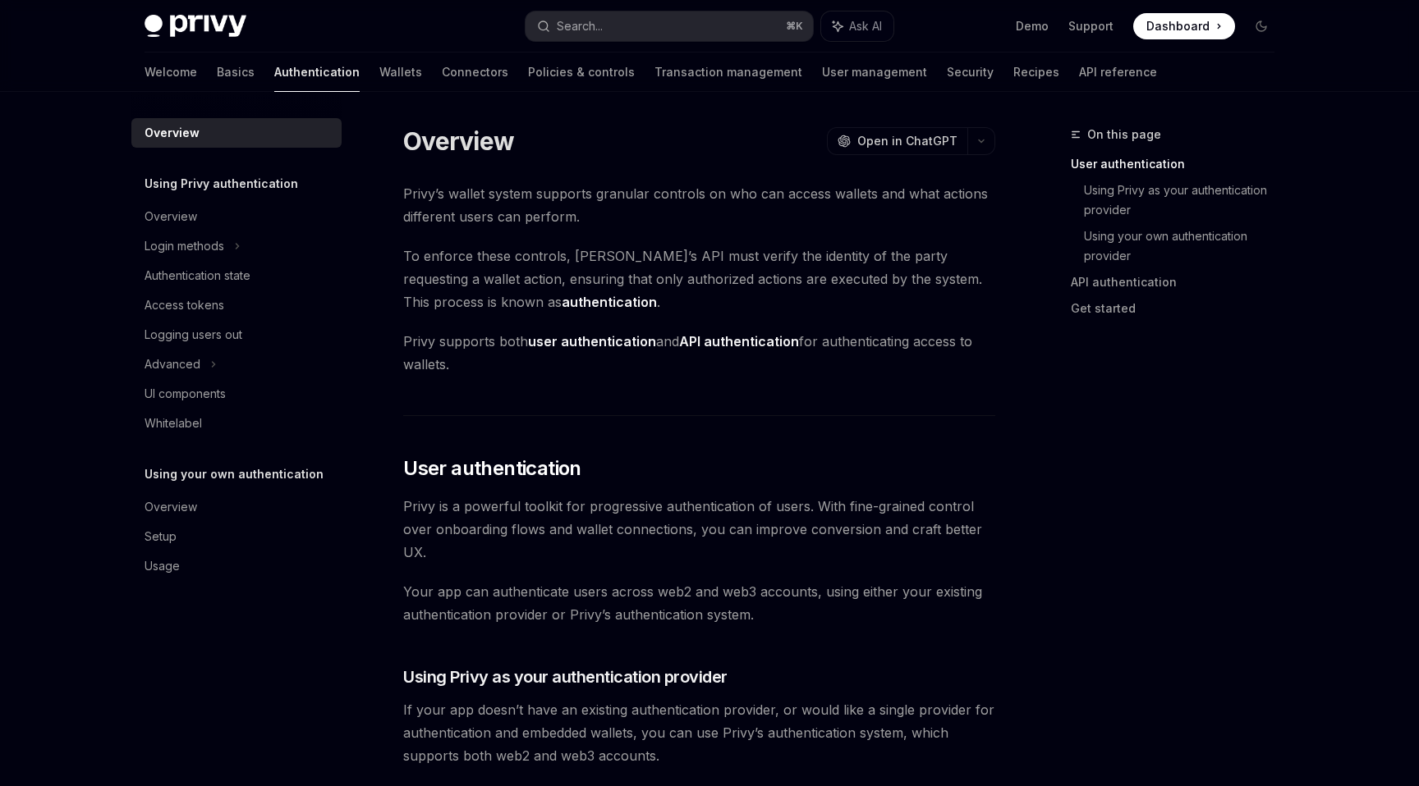
click at [1156, 19] on span "Dashboard" at bounding box center [1177, 26] width 63 height 16
click at [651, 25] on button "Search... ⌘ K" at bounding box center [668, 26] width 287 height 30
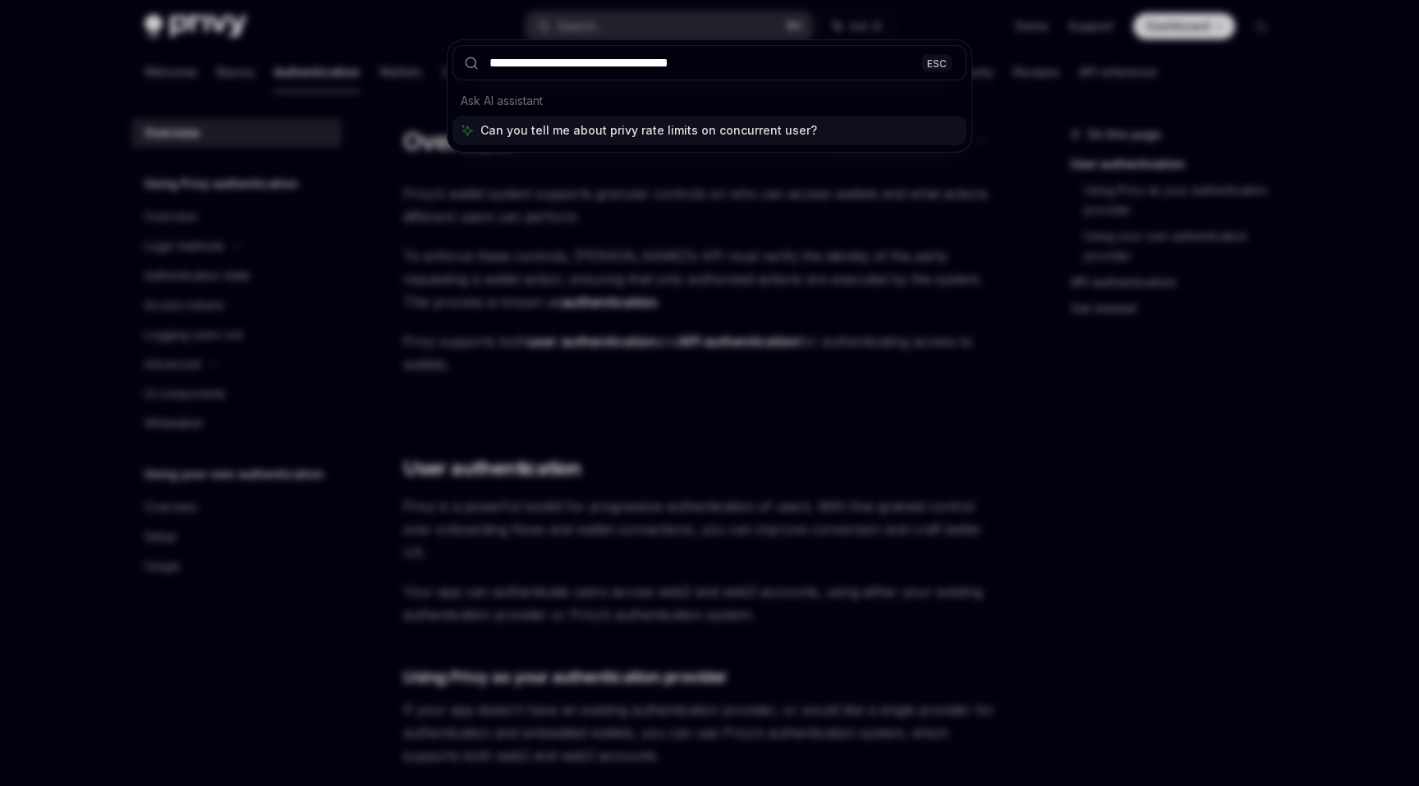
type input "**********"
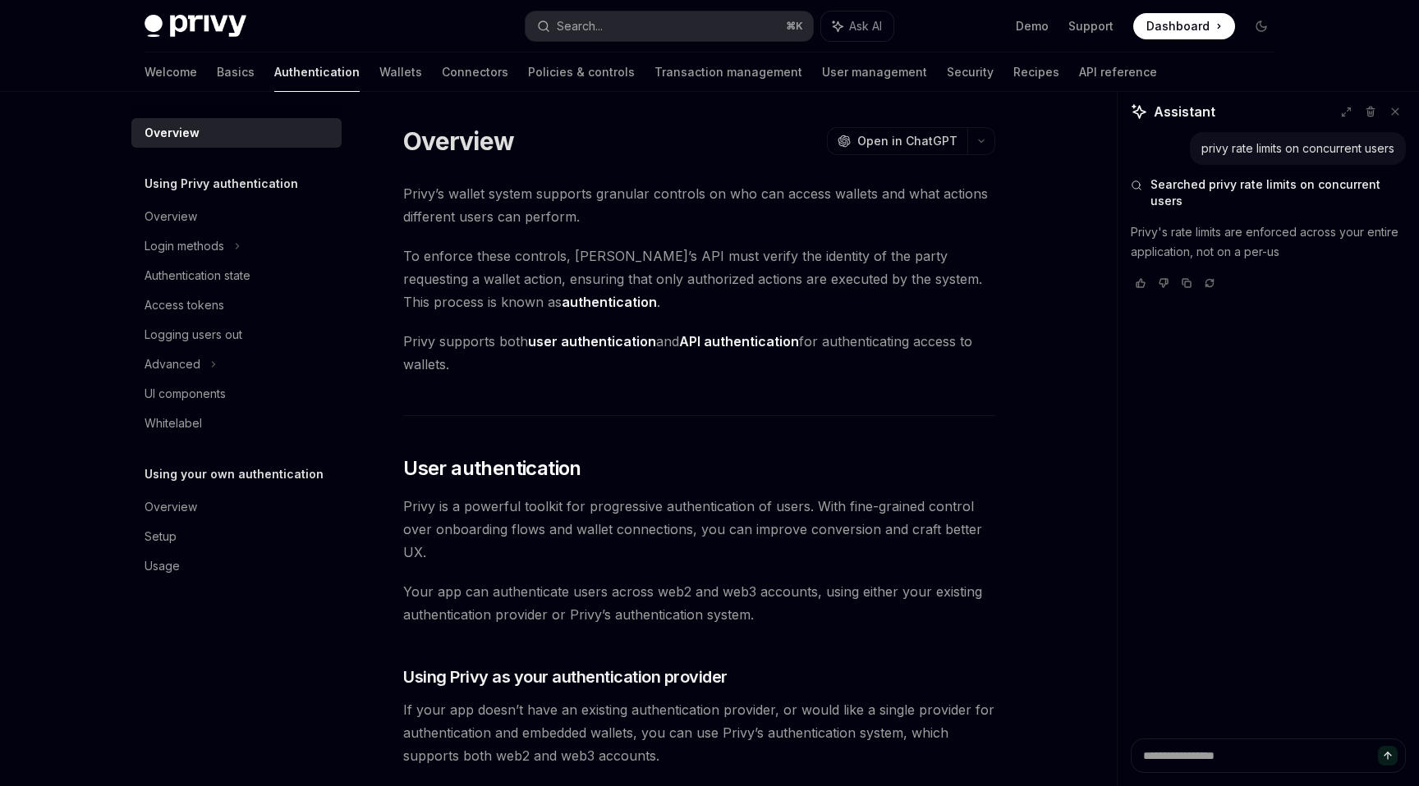
type textarea "*"
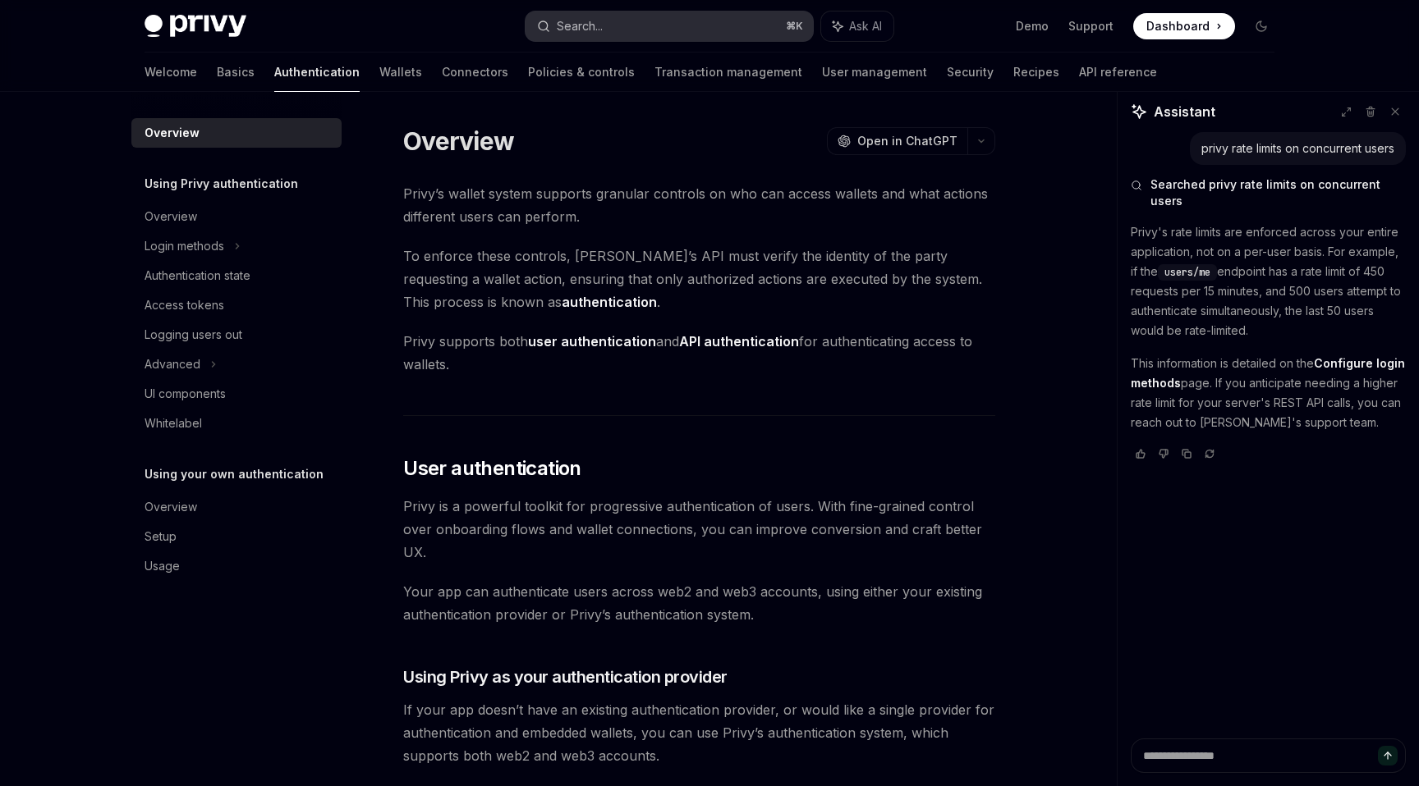
click at [731, 30] on button "Search... ⌘ K" at bounding box center [668, 26] width 287 height 30
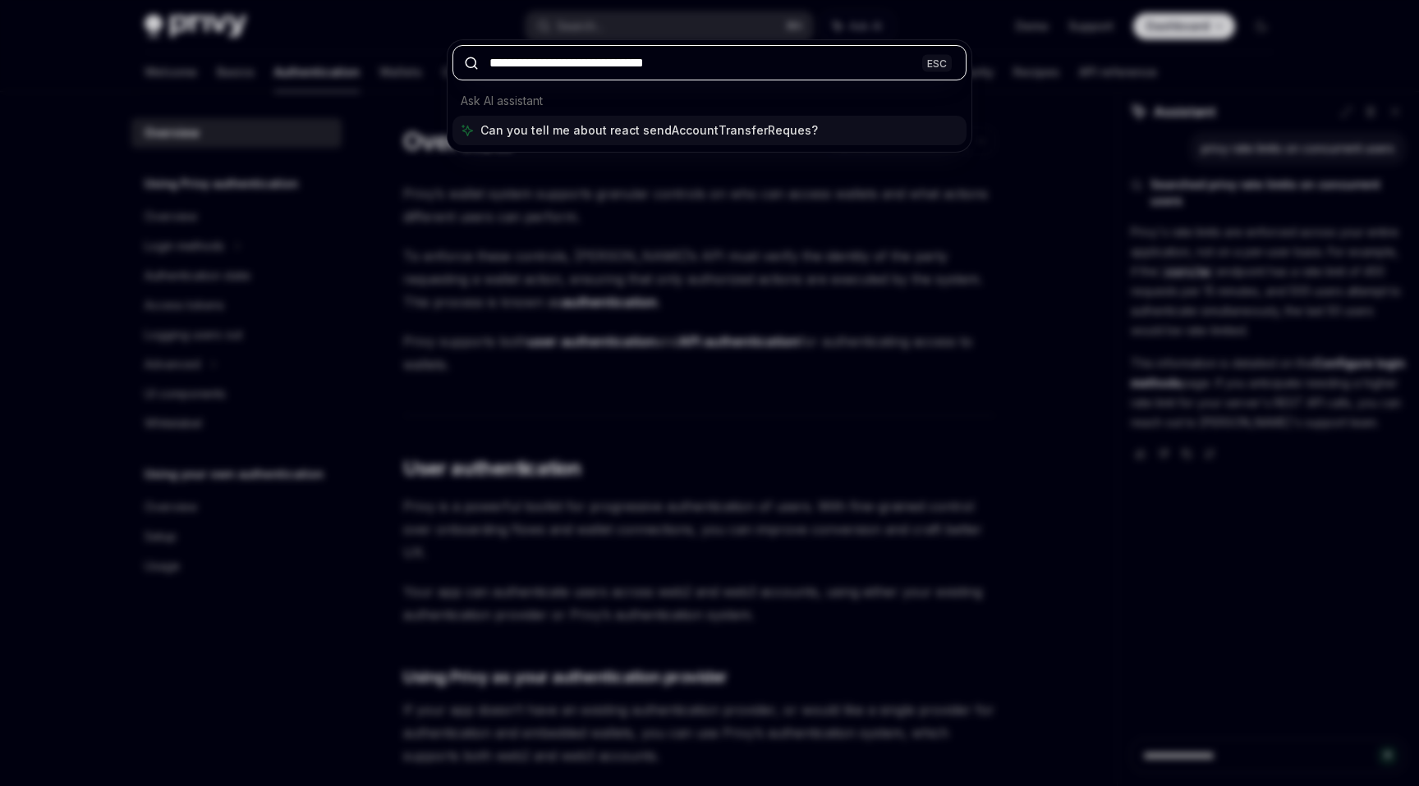
type input "**********"
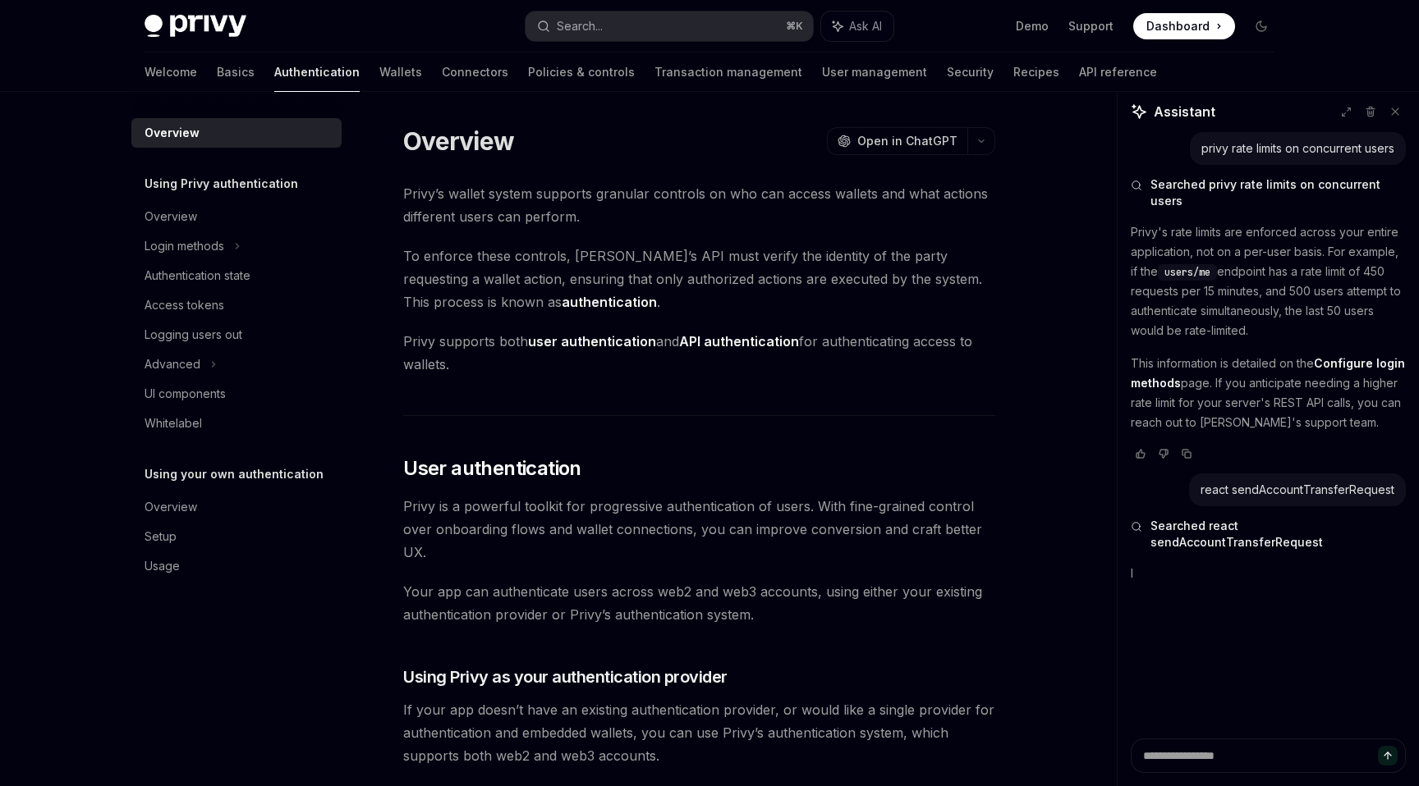
type textarea "*"
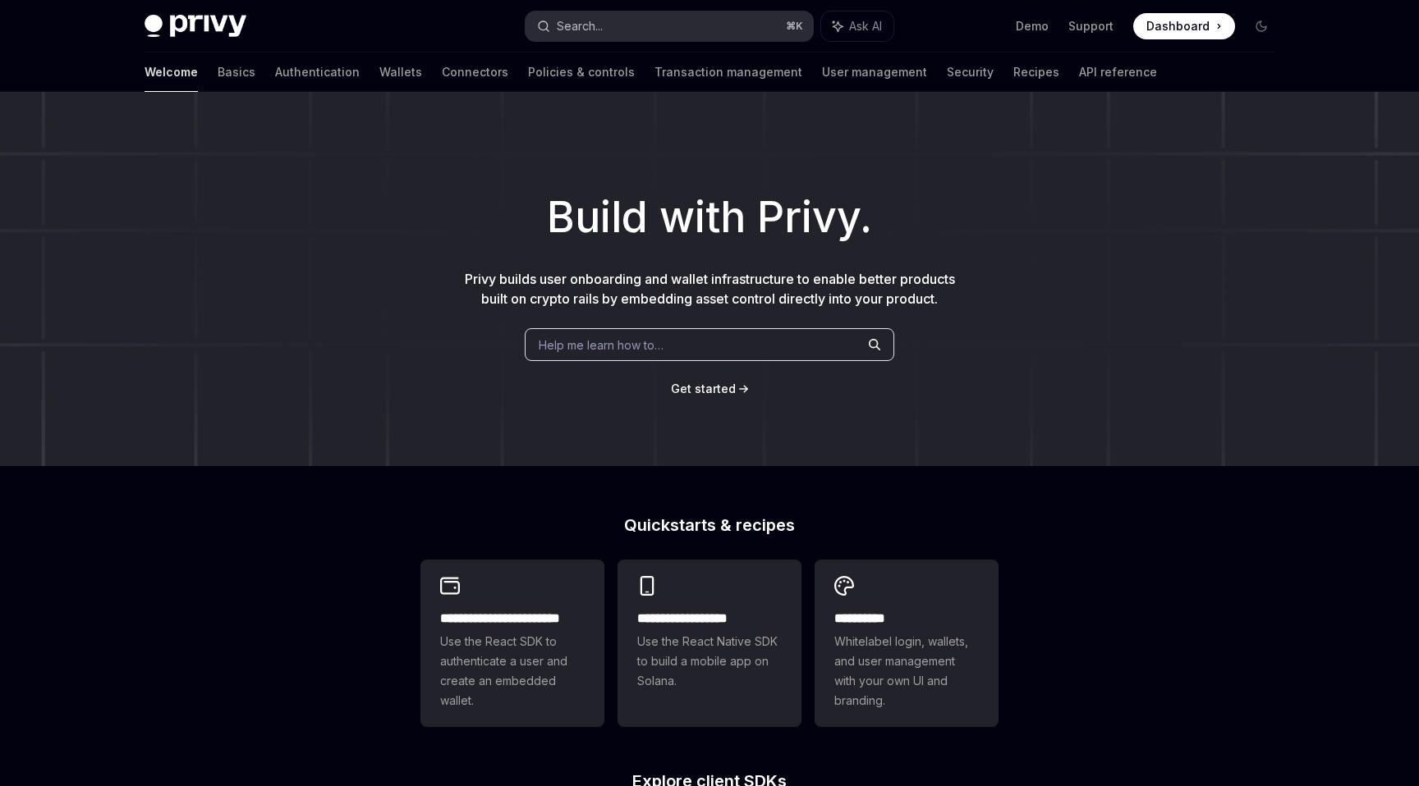
click at [607, 32] on button "Search... ⌘ K" at bounding box center [668, 26] width 287 height 30
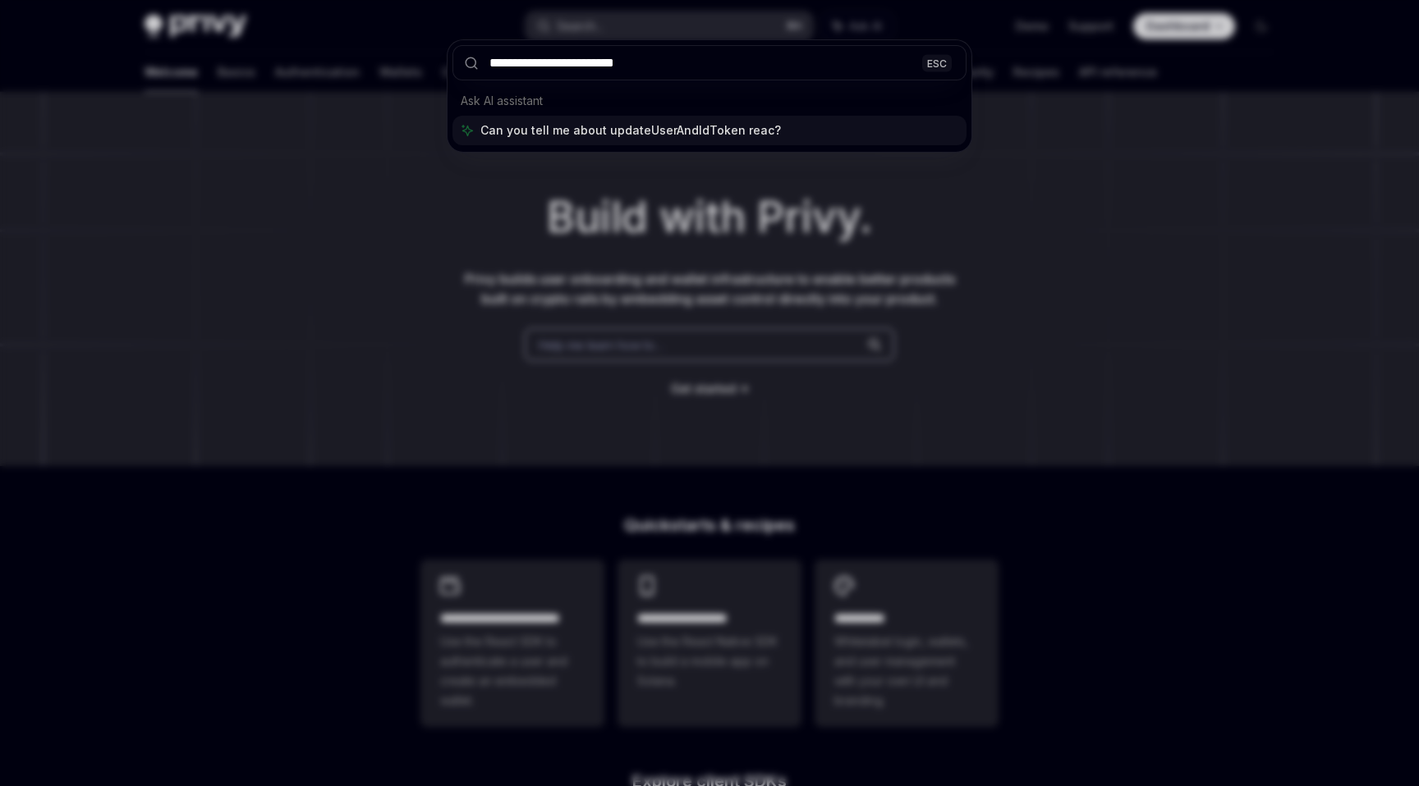
type input "**********"
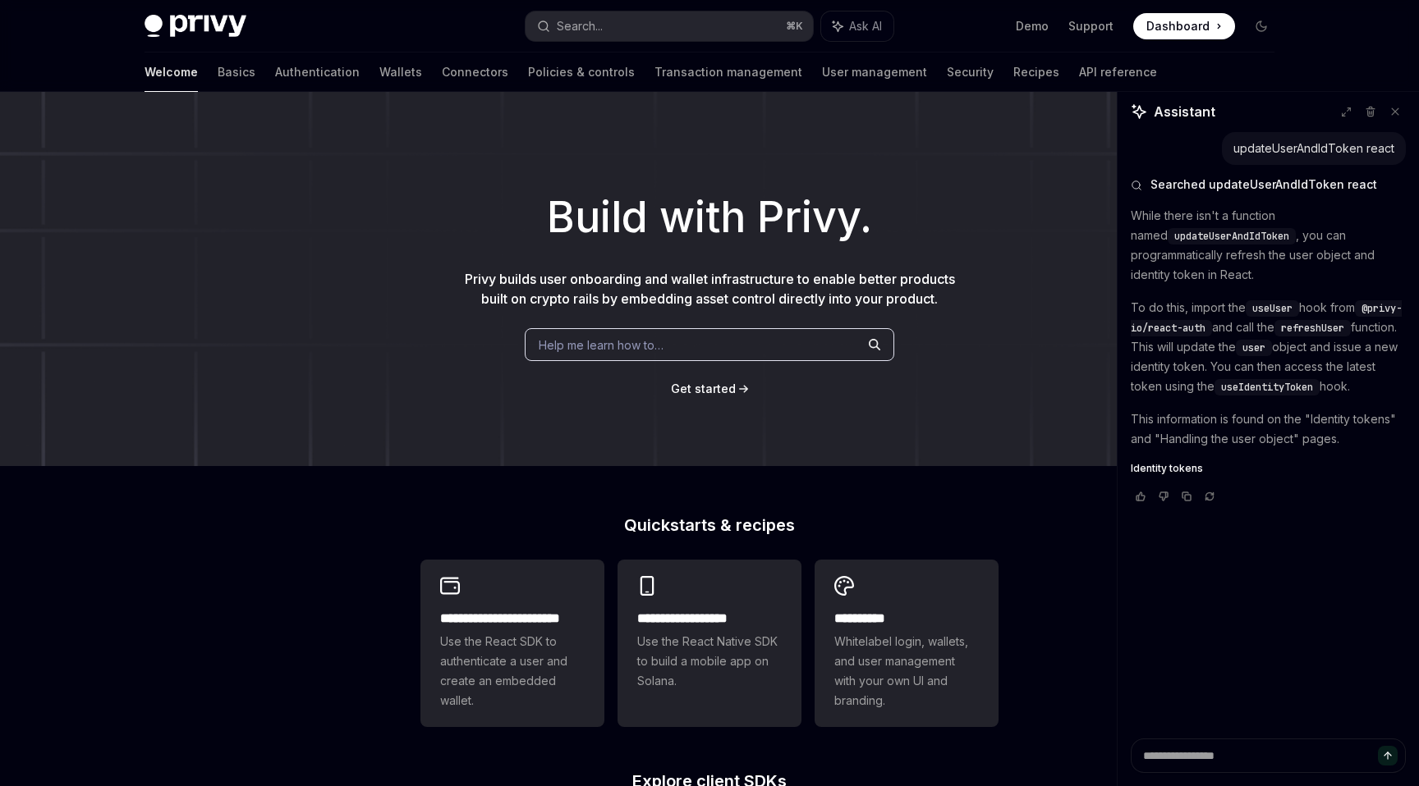
type textarea "*"
click at [626, 42] on div "Privy Docs home page Search... ⌘ K Ask AI Demo Support Dashboard Dashboard Sear…" at bounding box center [709, 26] width 1130 height 53
click at [618, 34] on button "Search... ⌘ K" at bounding box center [668, 26] width 287 height 30
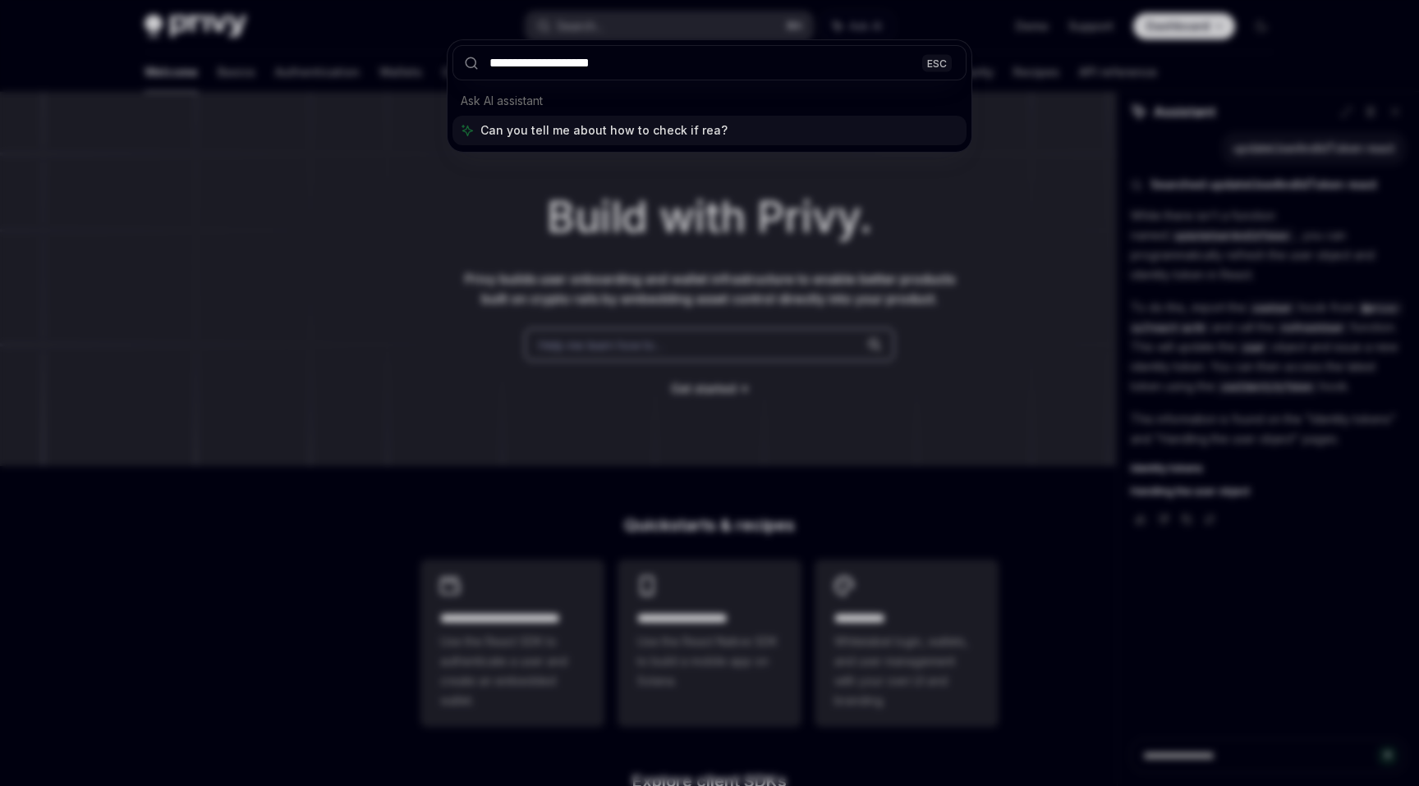
type input "**********"
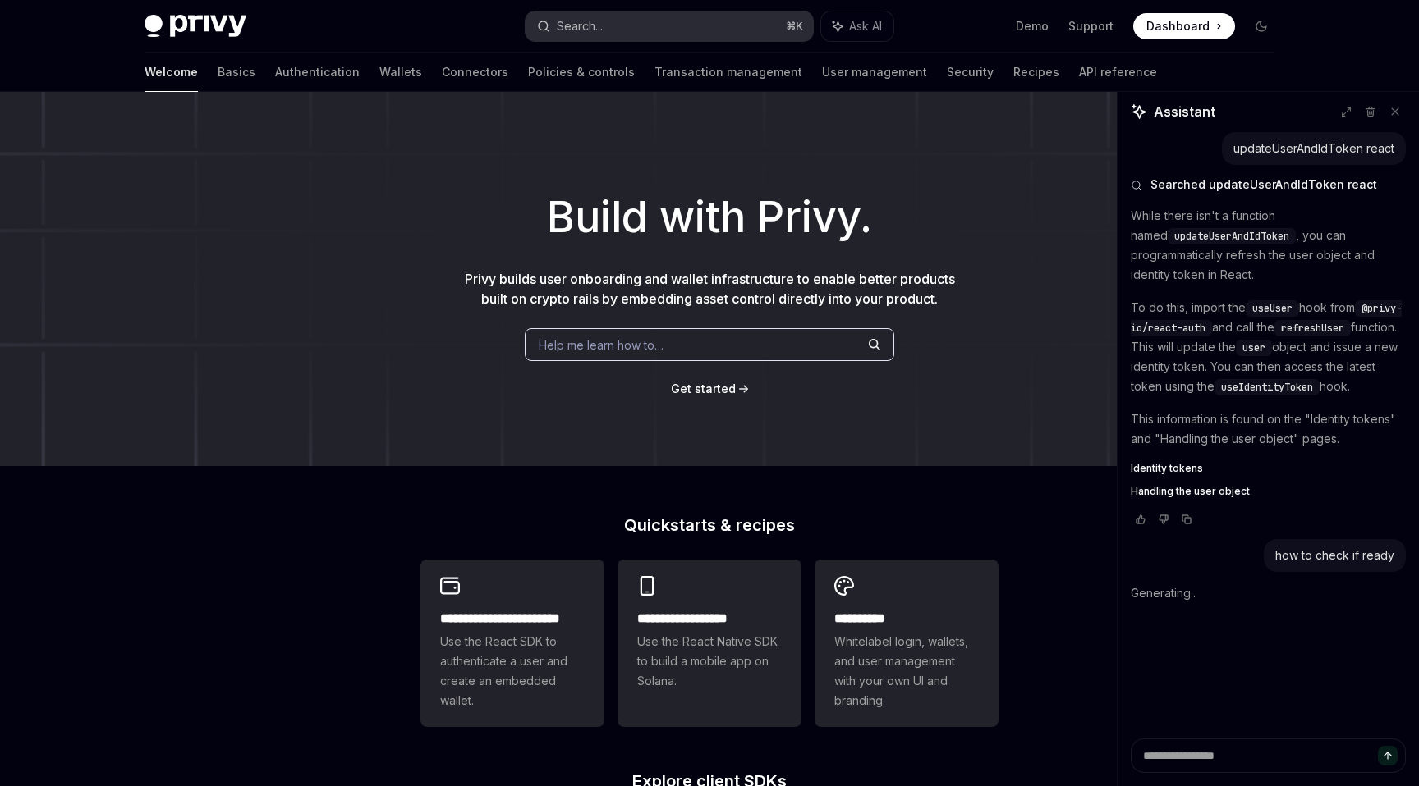
type textarea "*"
click at [1240, 658] on div "updateUserAndIdToken react Searched updateUserAndIdToken react While there isn'…" at bounding box center [1267, 435] width 301 height 607
click at [1222, 750] on textarea at bounding box center [1267, 756] width 275 height 34
click at [1203, 758] on textarea at bounding box center [1267, 756] width 275 height 34
